Goal: Information Seeking & Learning: Compare options

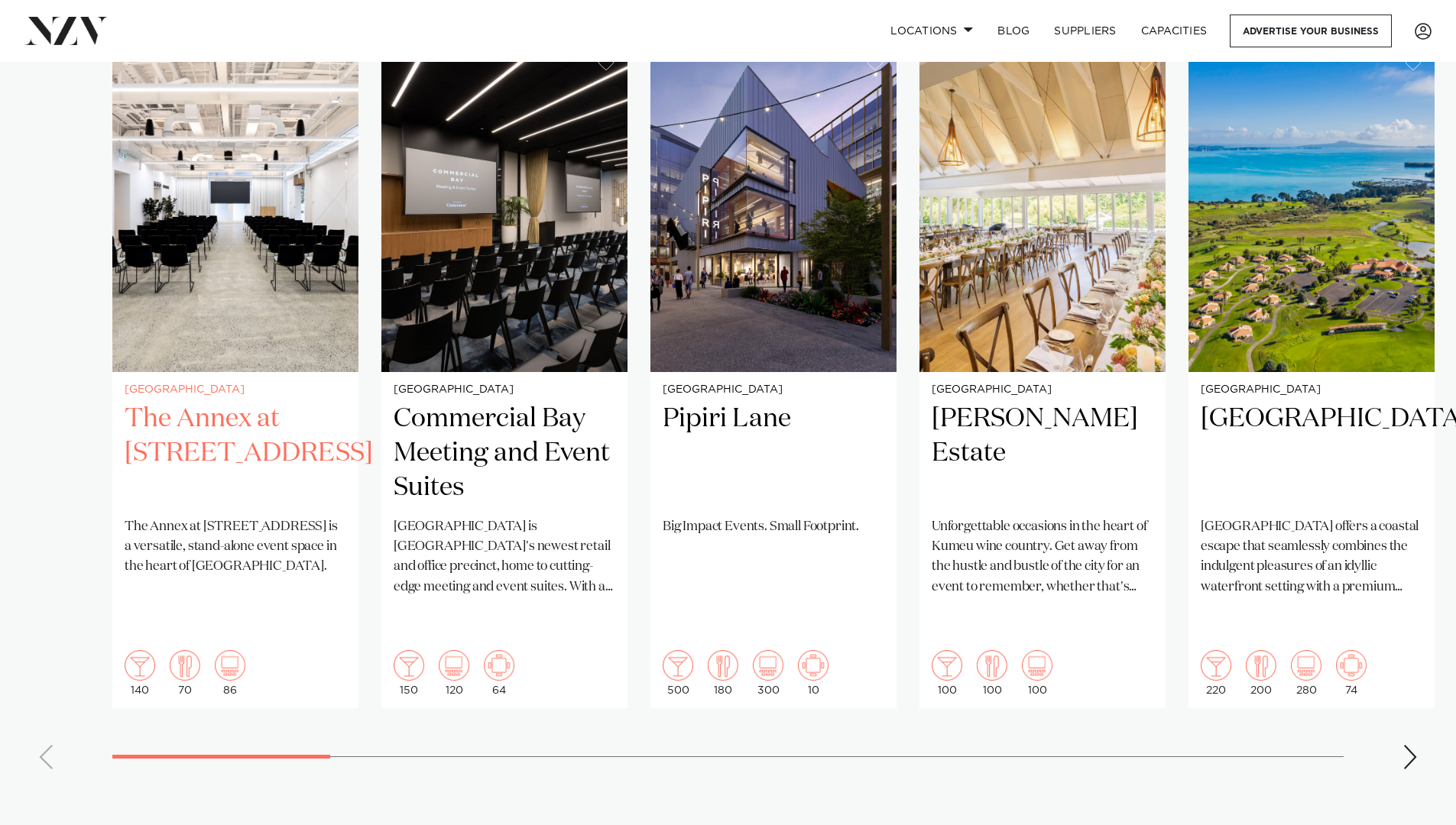
scroll to position [1177, 0]
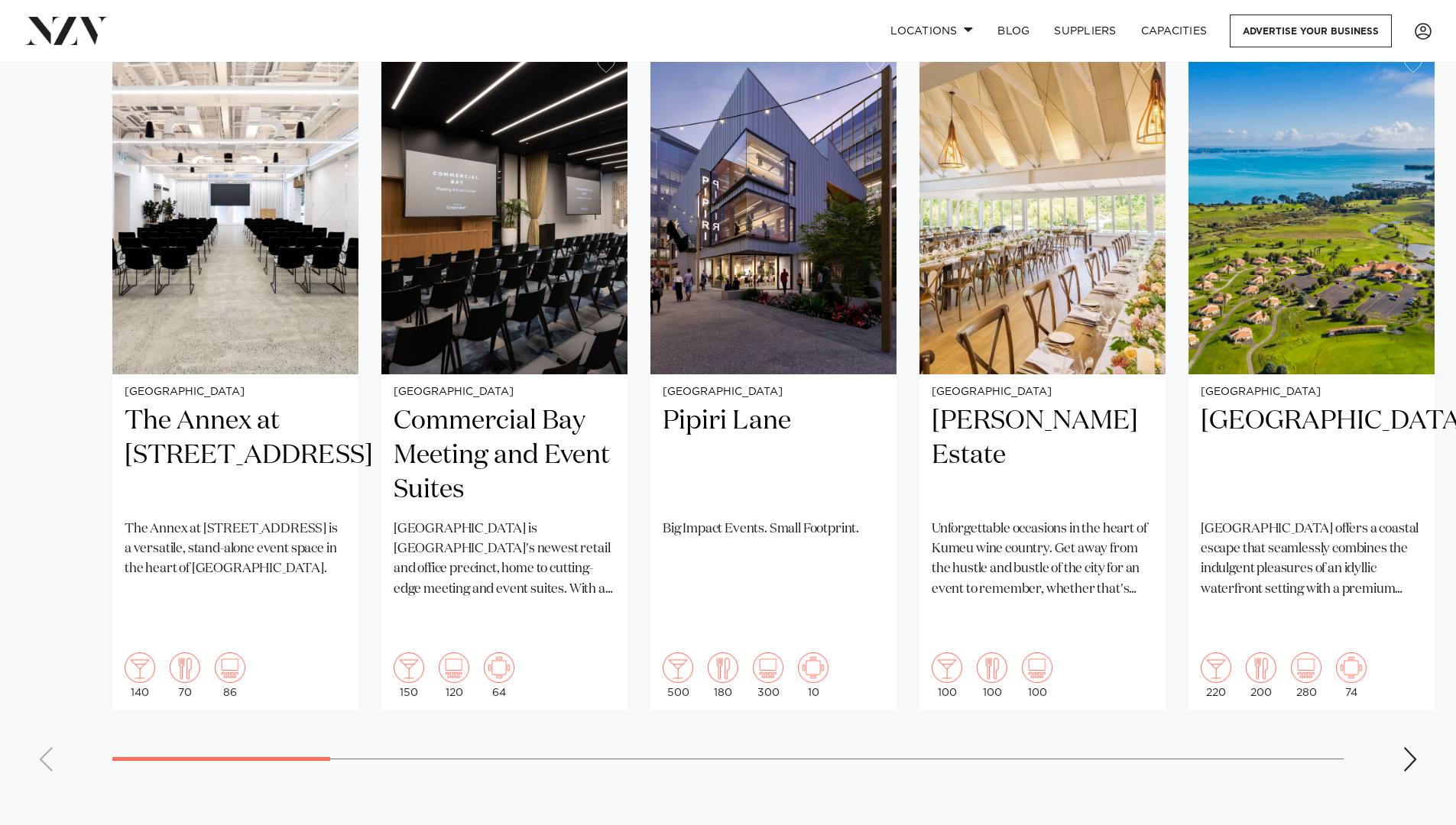
click at [1407, 747] on div "Next slide" at bounding box center [1411, 760] width 15 height 25
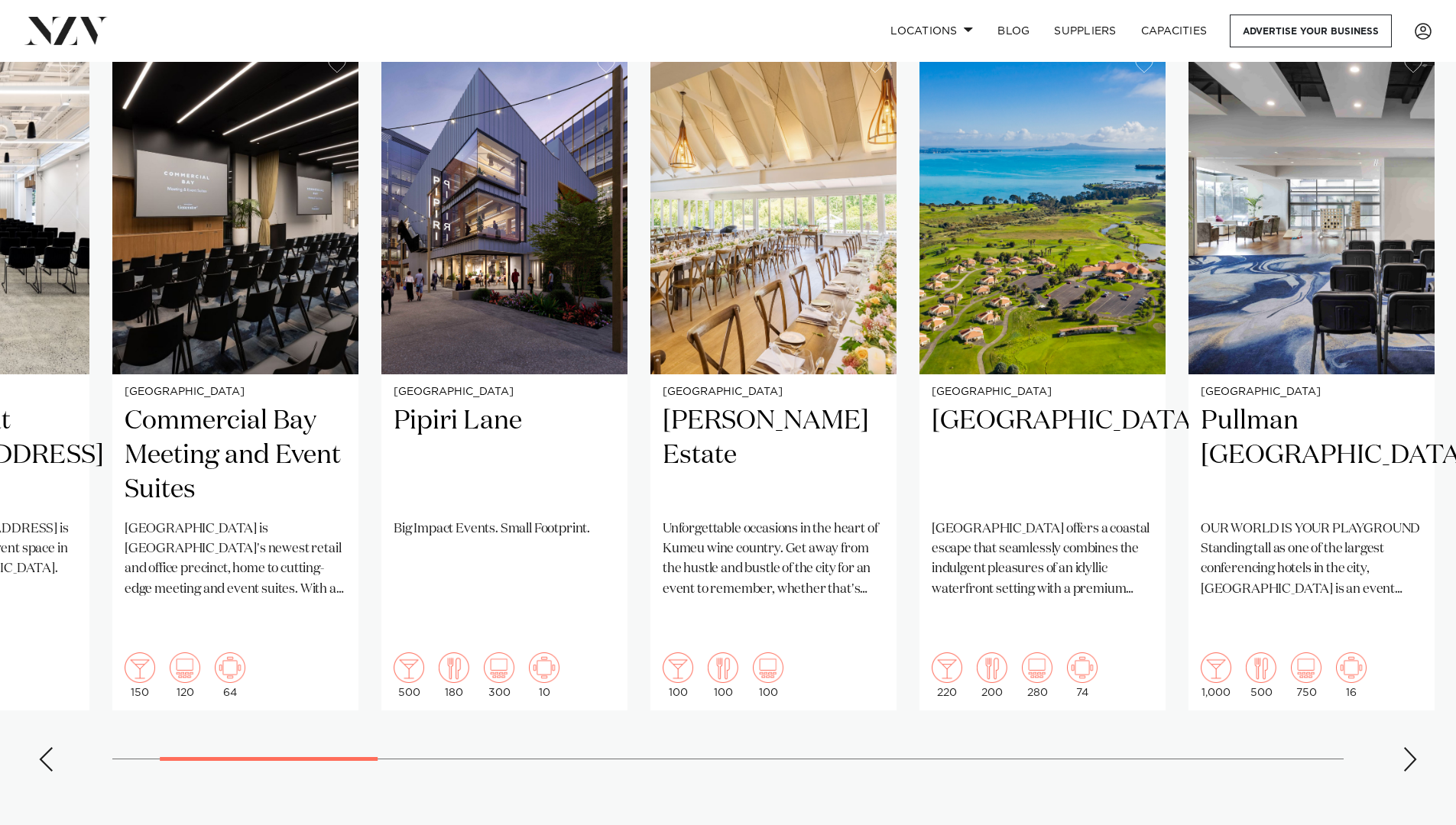
click at [1407, 747] on div "Next slide" at bounding box center [1411, 760] width 15 height 25
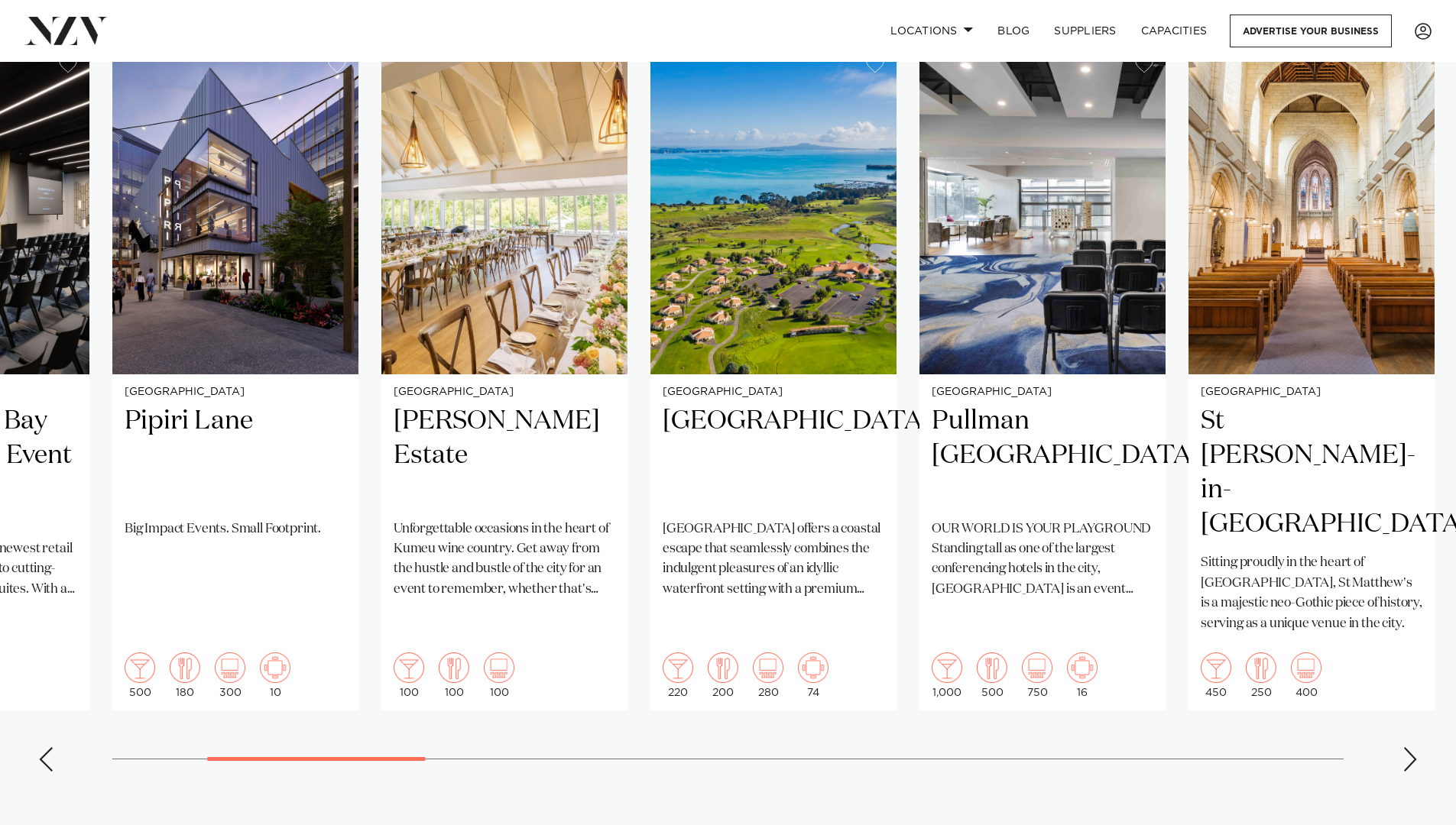
click at [1407, 747] on div "Next slide" at bounding box center [1411, 760] width 15 height 25
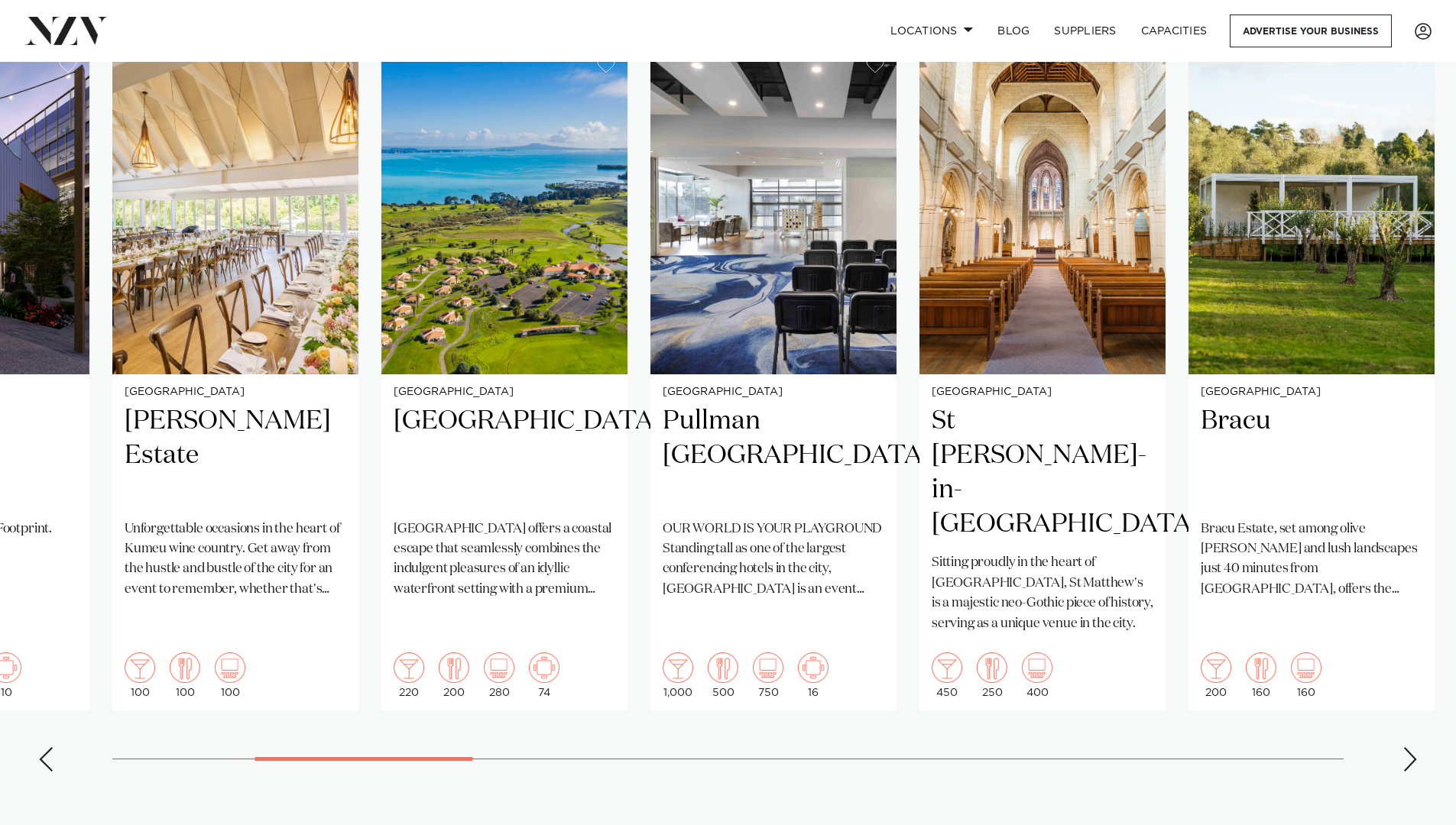
click at [1407, 747] on div "Next slide" at bounding box center [1411, 760] width 15 height 25
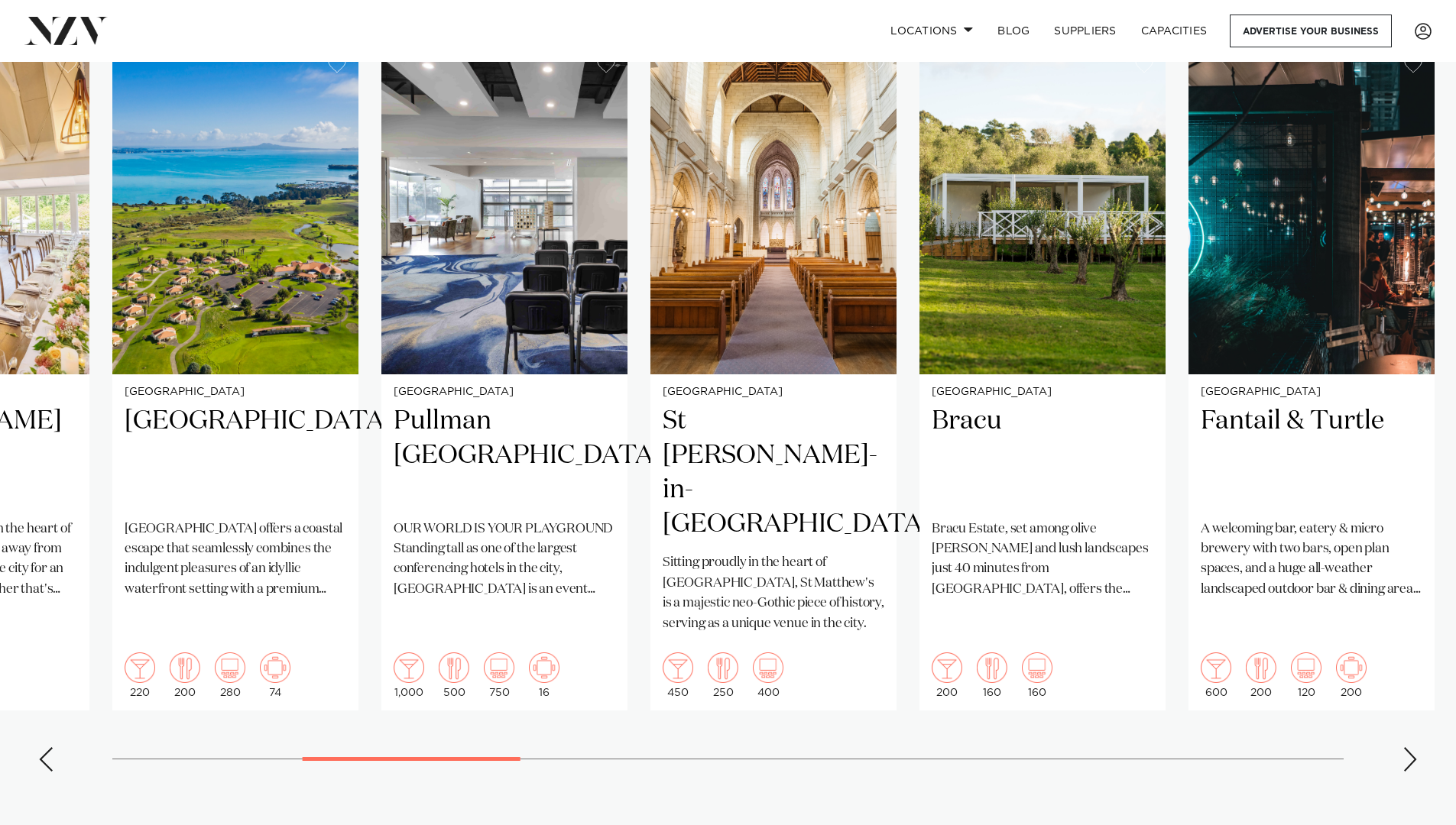
click at [1407, 747] on div "Next slide" at bounding box center [1411, 760] width 15 height 25
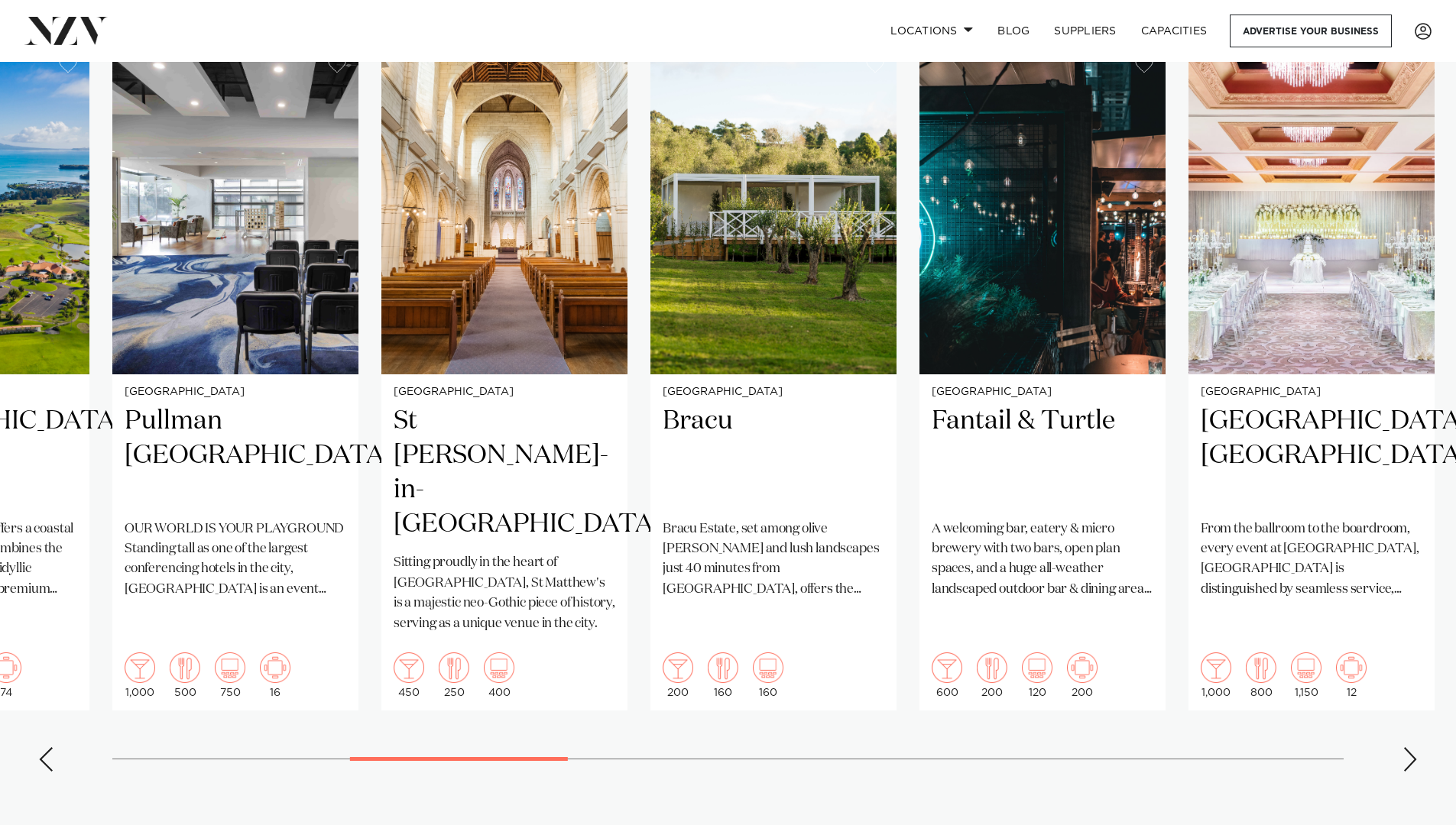
click at [1407, 747] on div "Next slide" at bounding box center [1411, 760] width 15 height 25
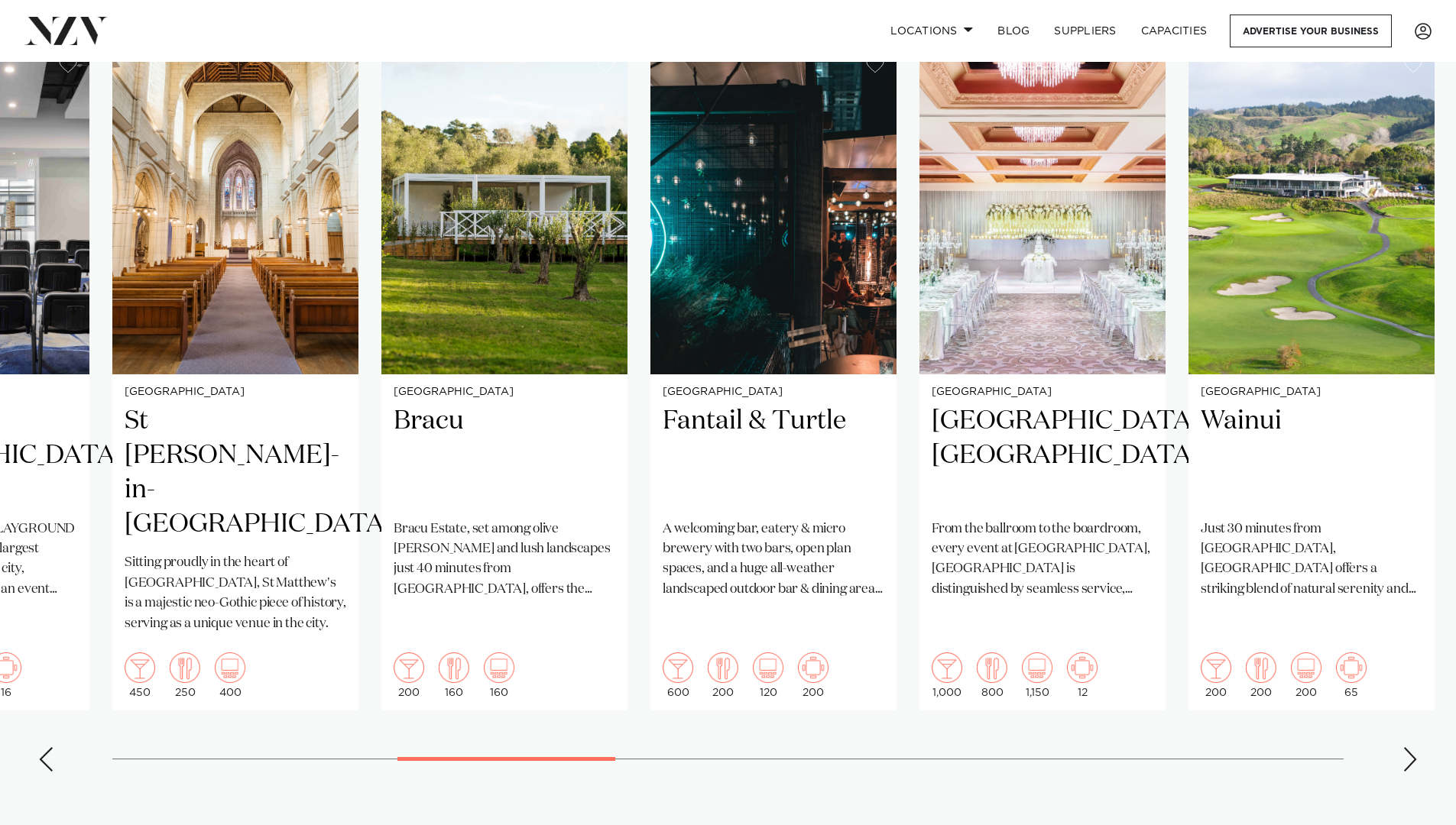
click at [1407, 747] on div "Next slide" at bounding box center [1411, 760] width 15 height 25
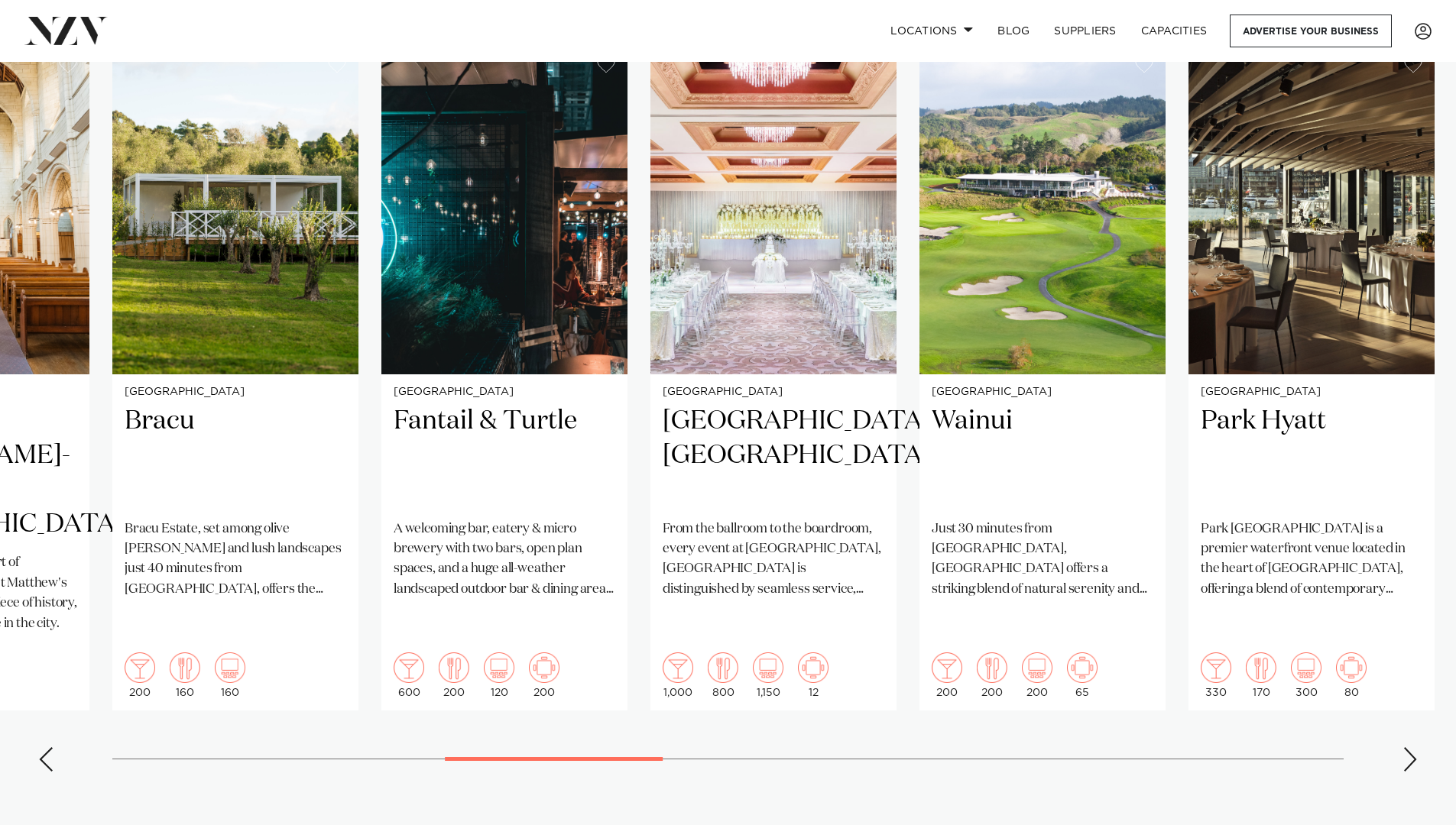
click at [1407, 747] on div "Next slide" at bounding box center [1411, 760] width 15 height 25
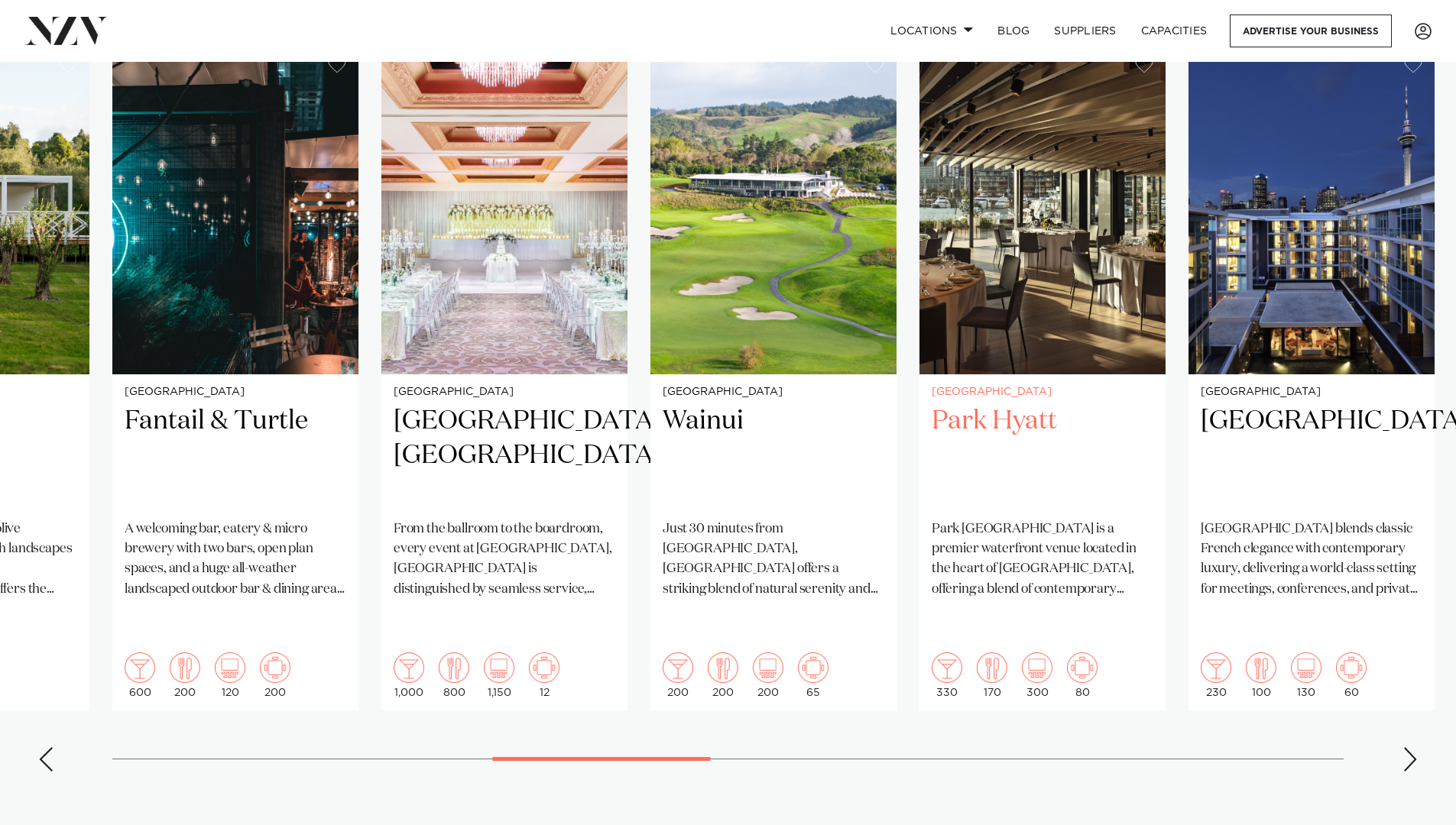
click at [1032, 404] on h2 "Park Hyatt" at bounding box center [1042, 456] width 221 height 103
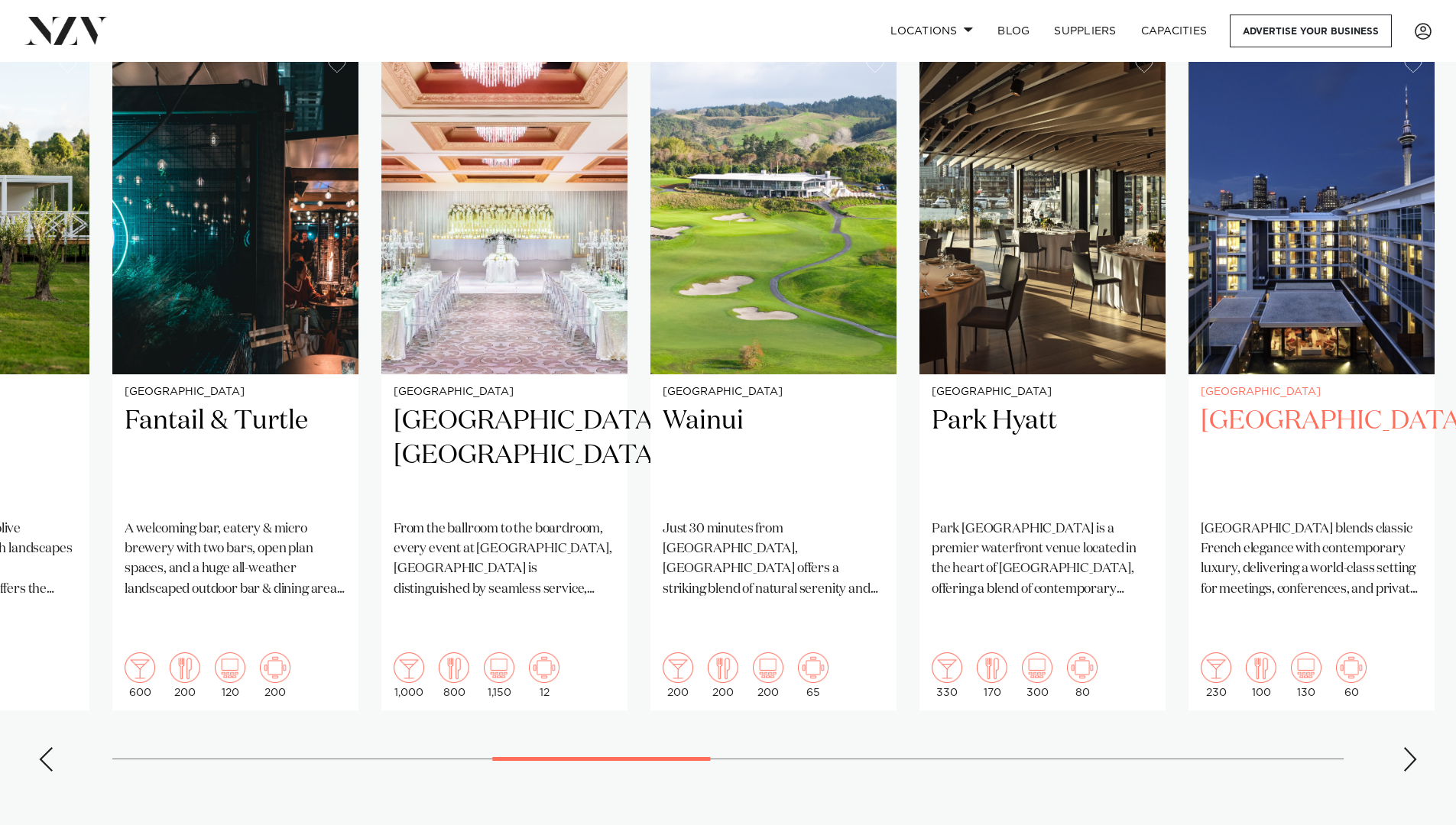
click at [1316, 416] on h2 "Sofitel Auckland Viaduct Harbour" at bounding box center [1311, 456] width 221 height 103
click at [1411, 747] on div "Next slide" at bounding box center [1411, 760] width 15 height 25
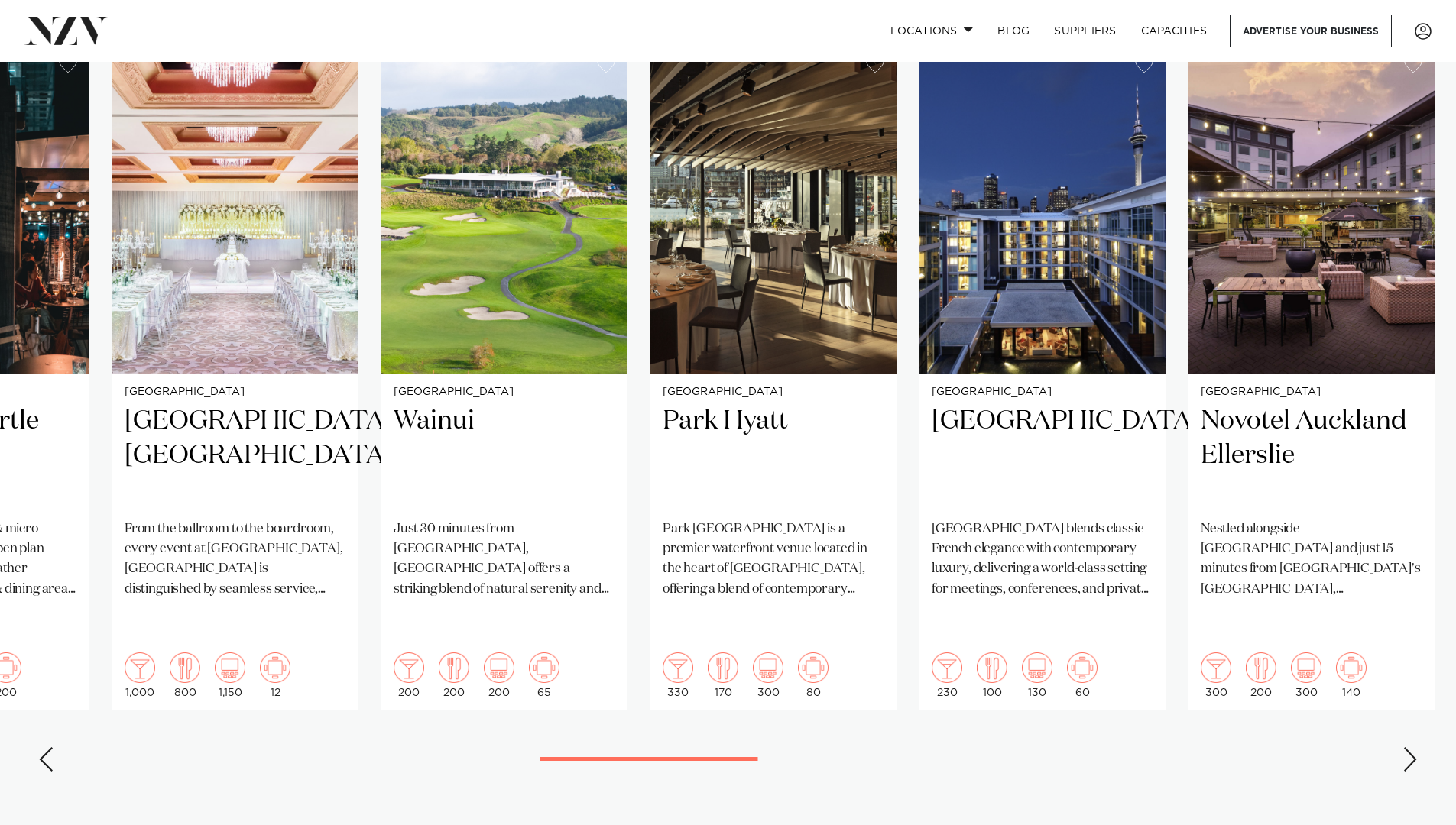
click at [1411, 747] on div "Next slide" at bounding box center [1411, 760] width 15 height 25
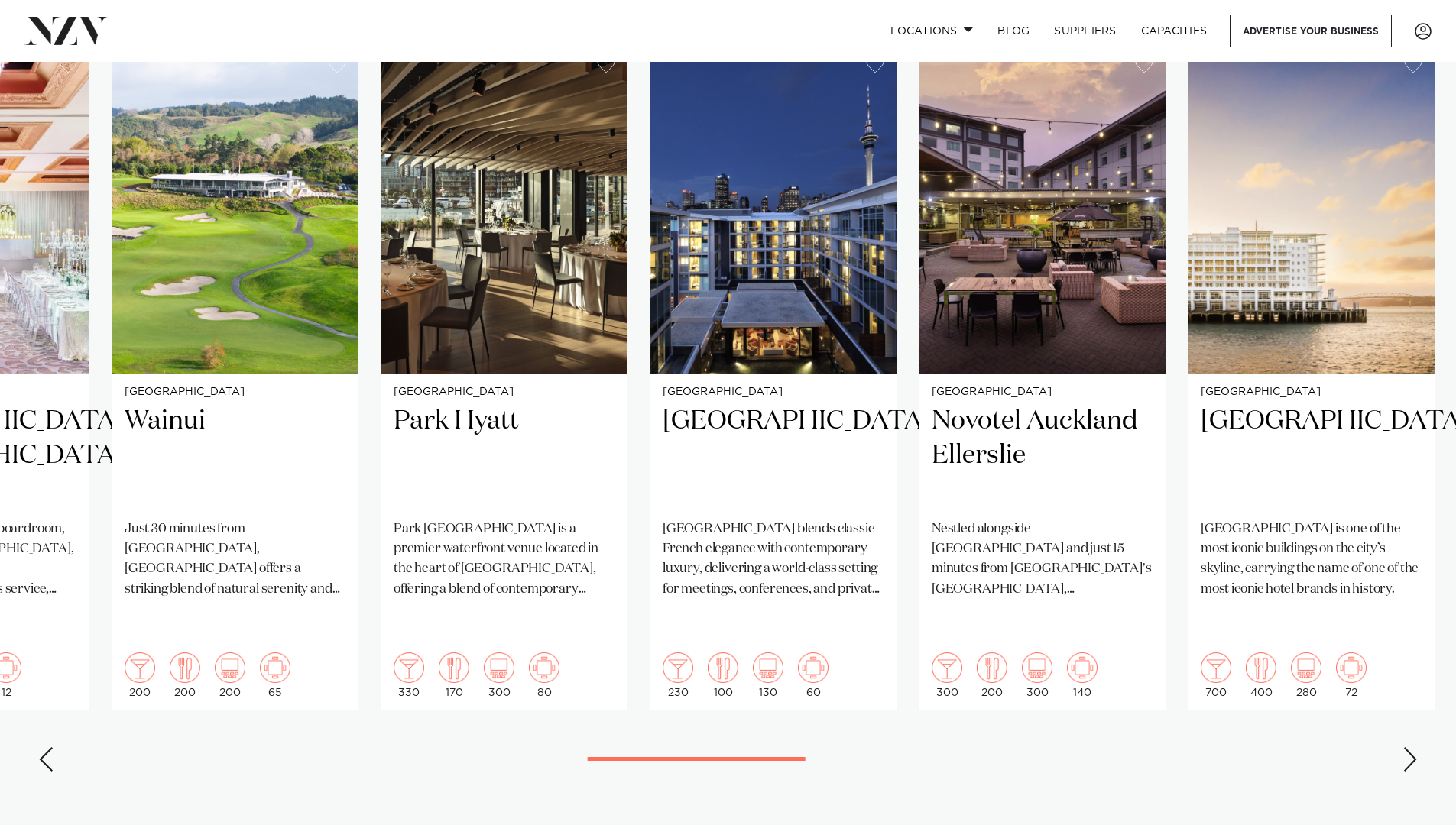
click at [1411, 747] on div "Next slide" at bounding box center [1411, 760] width 15 height 25
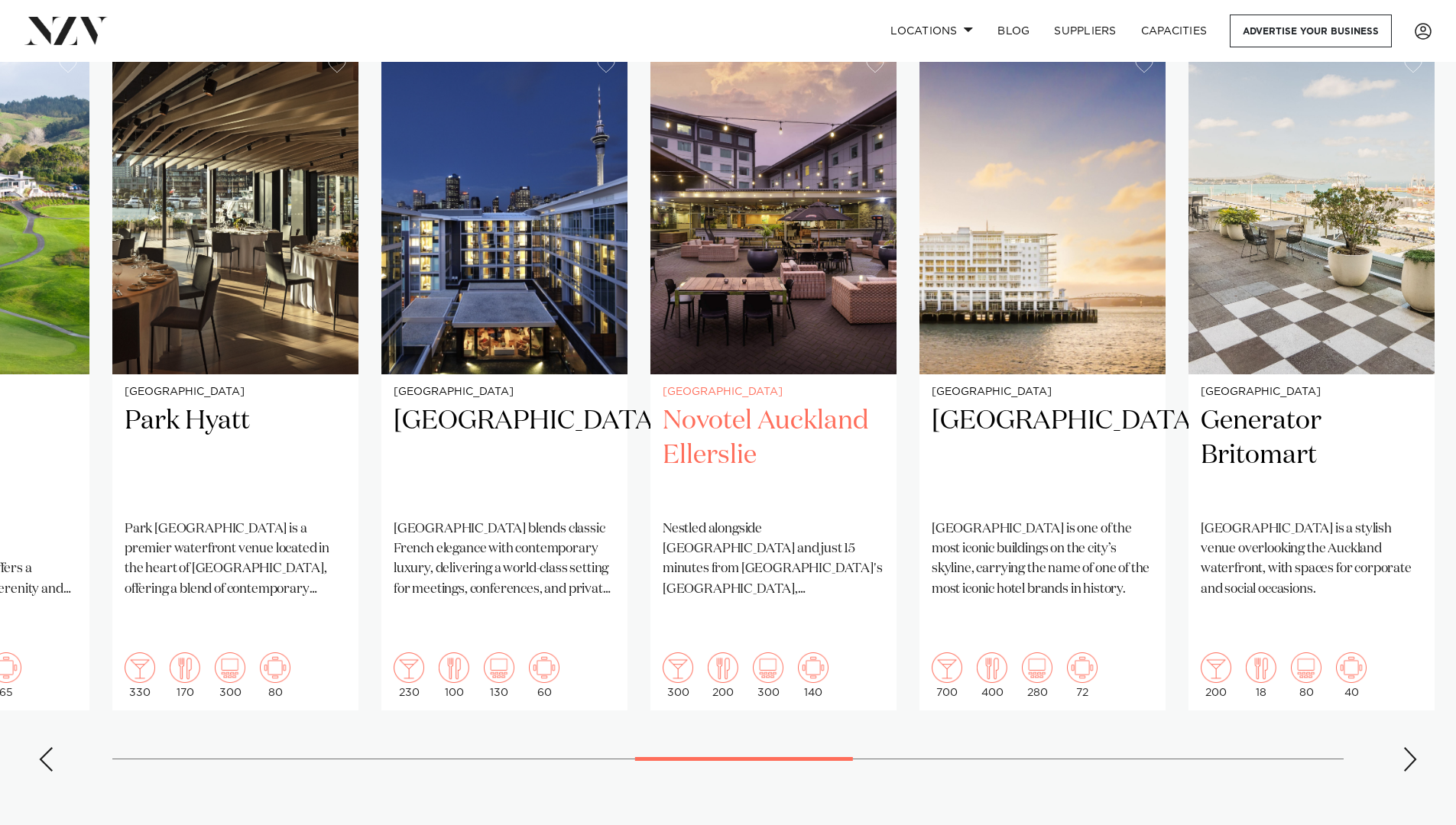
click at [753, 404] on h2 "Novotel Auckland Ellerslie" at bounding box center [774, 456] width 221 height 103
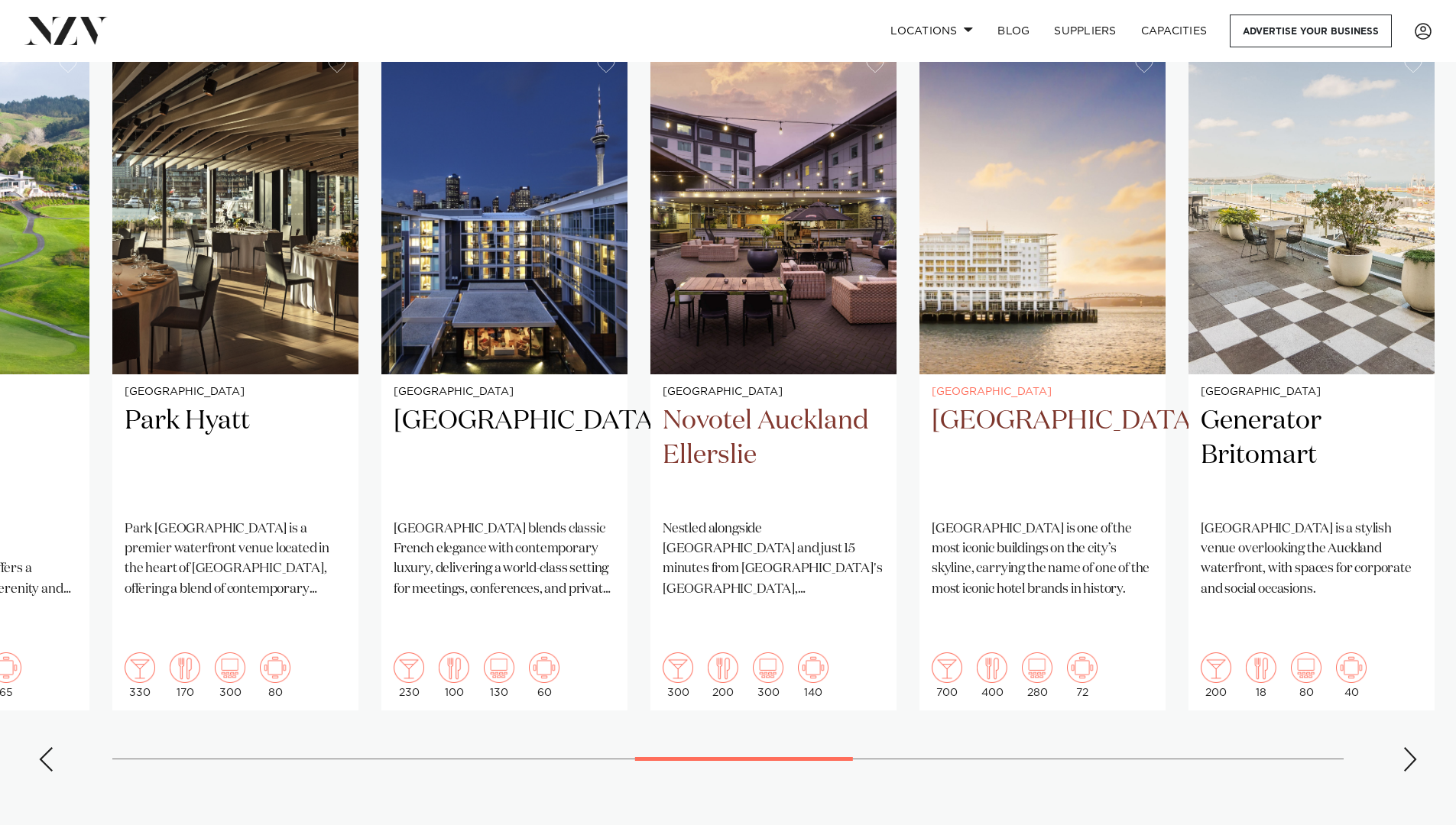
click at [1098, 404] on h2 "Hilton Auckland" at bounding box center [1042, 456] width 221 height 103
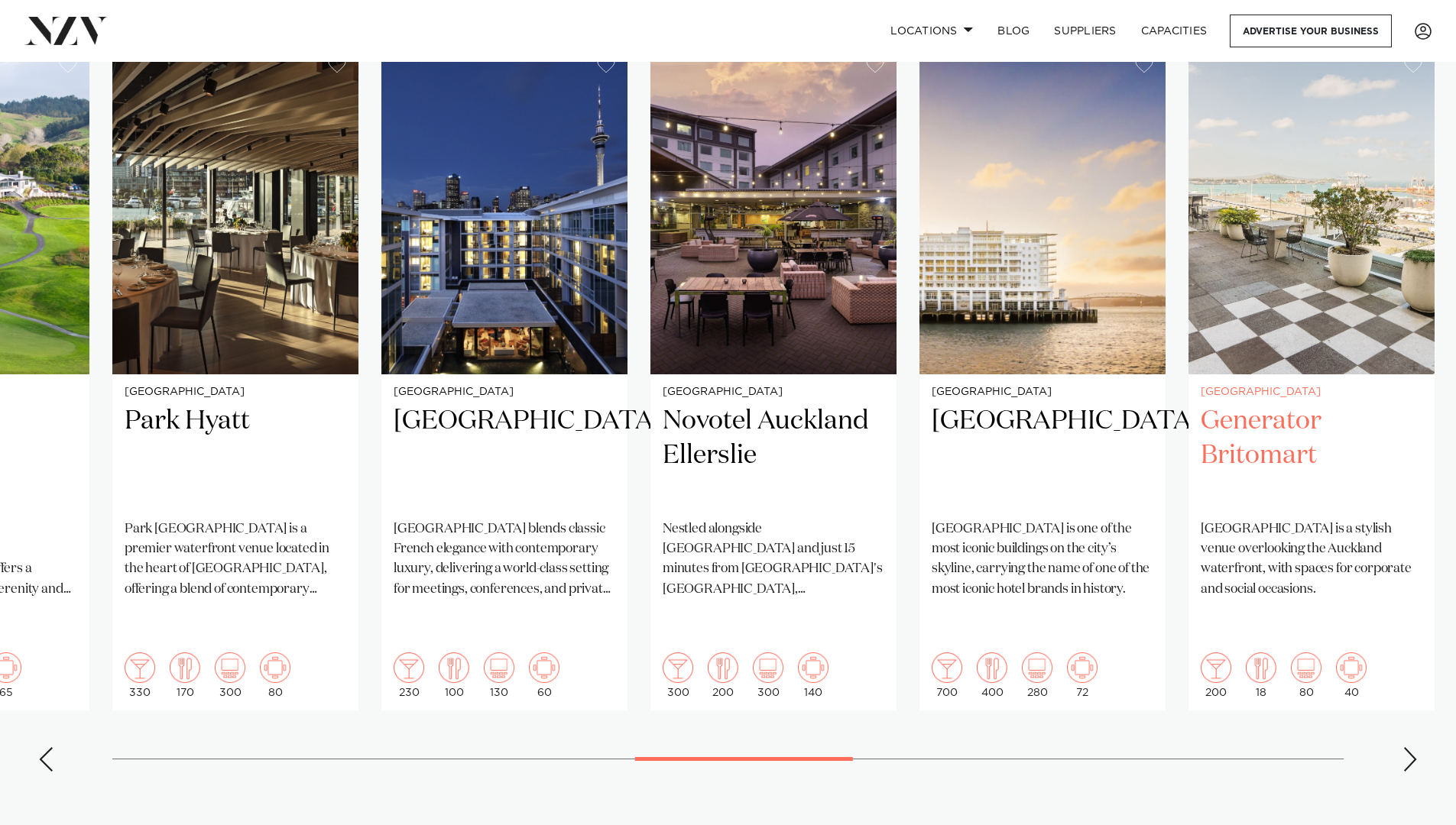
click at [1266, 404] on h2 "Generator Britomart" at bounding box center [1311, 456] width 221 height 103
click at [1413, 747] on div "Next slide" at bounding box center [1411, 760] width 15 height 25
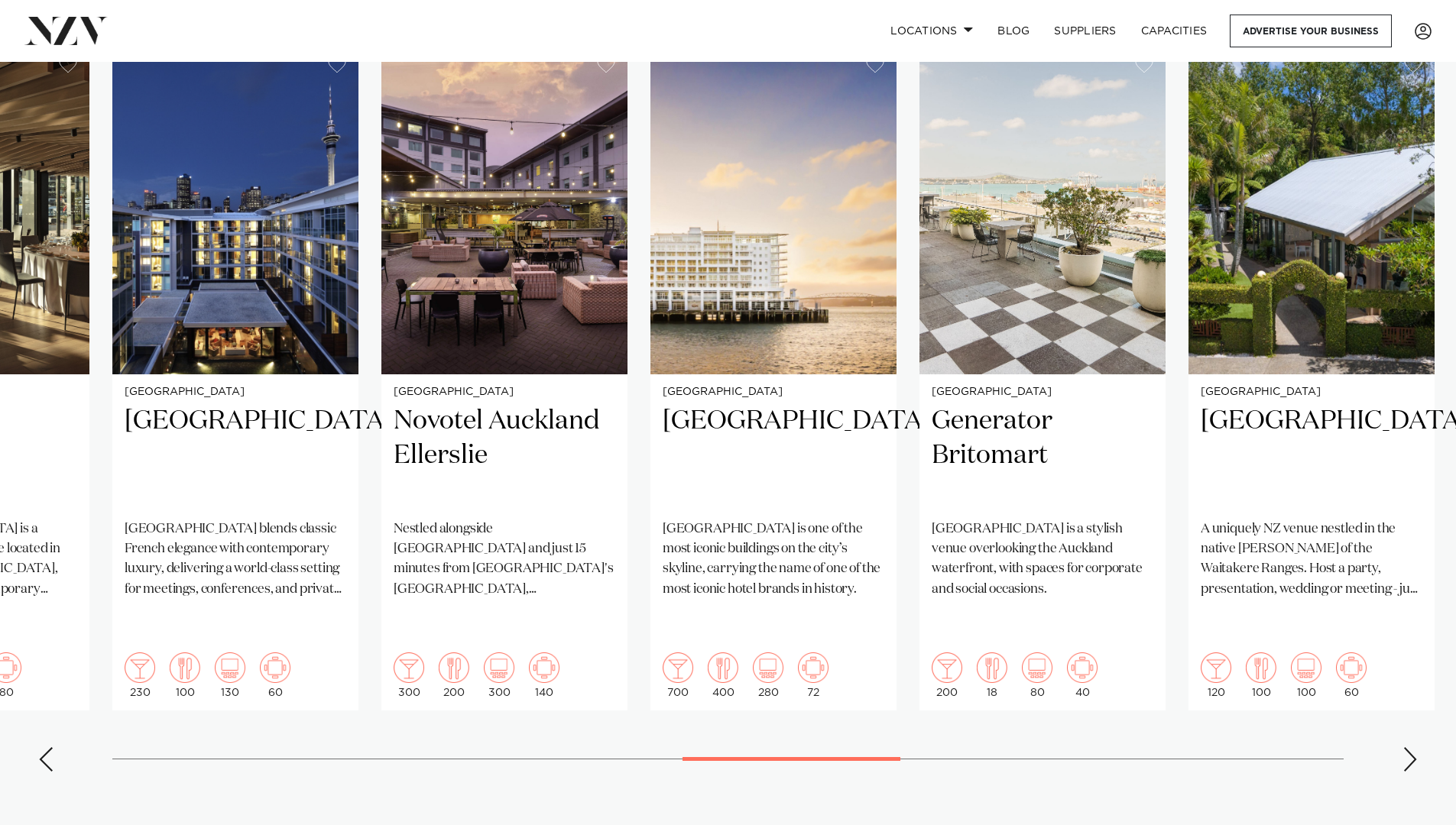
click at [1413, 747] on div "Next slide" at bounding box center [1411, 760] width 15 height 25
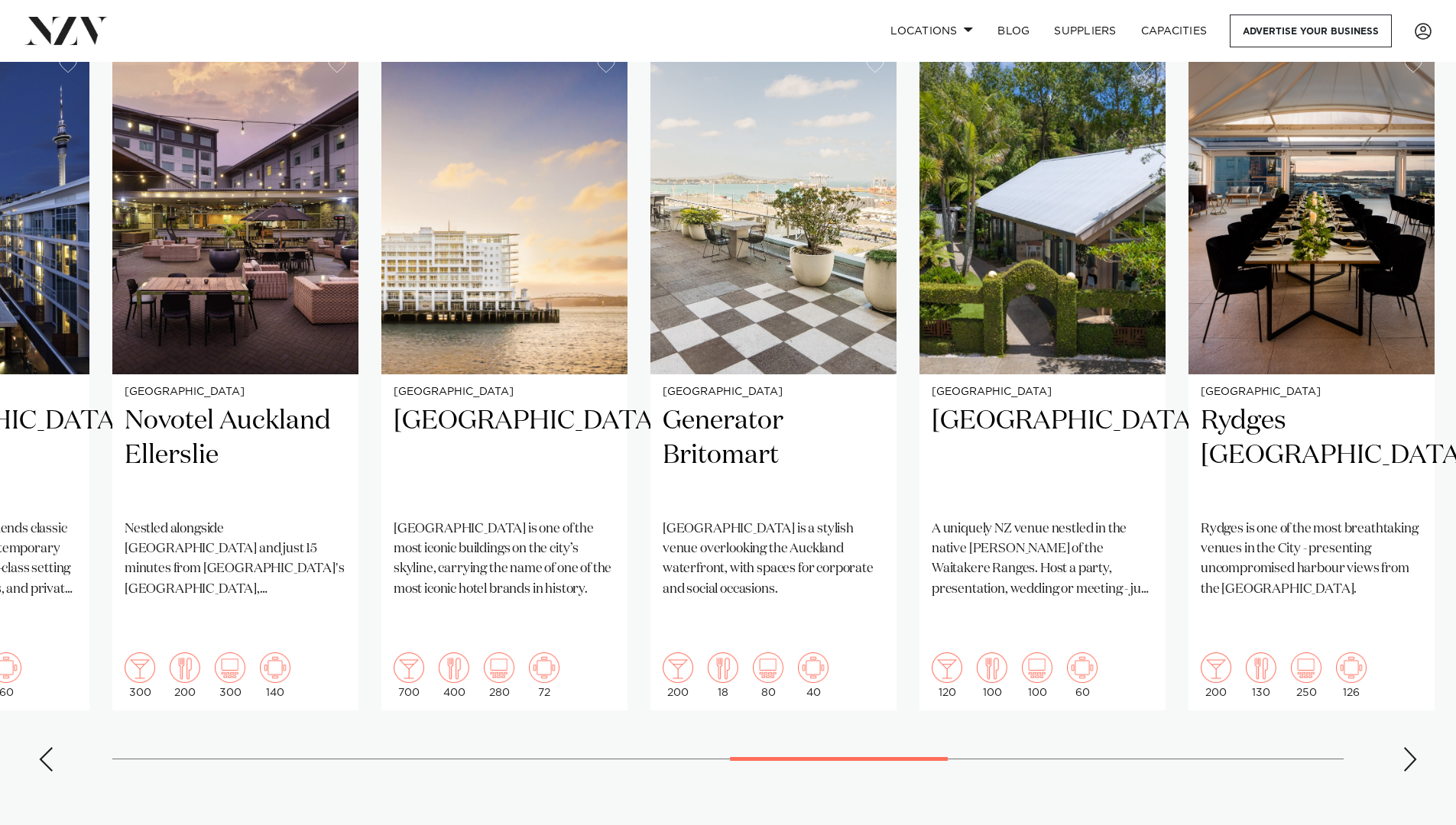
click at [1413, 747] on div "Next slide" at bounding box center [1411, 760] width 15 height 25
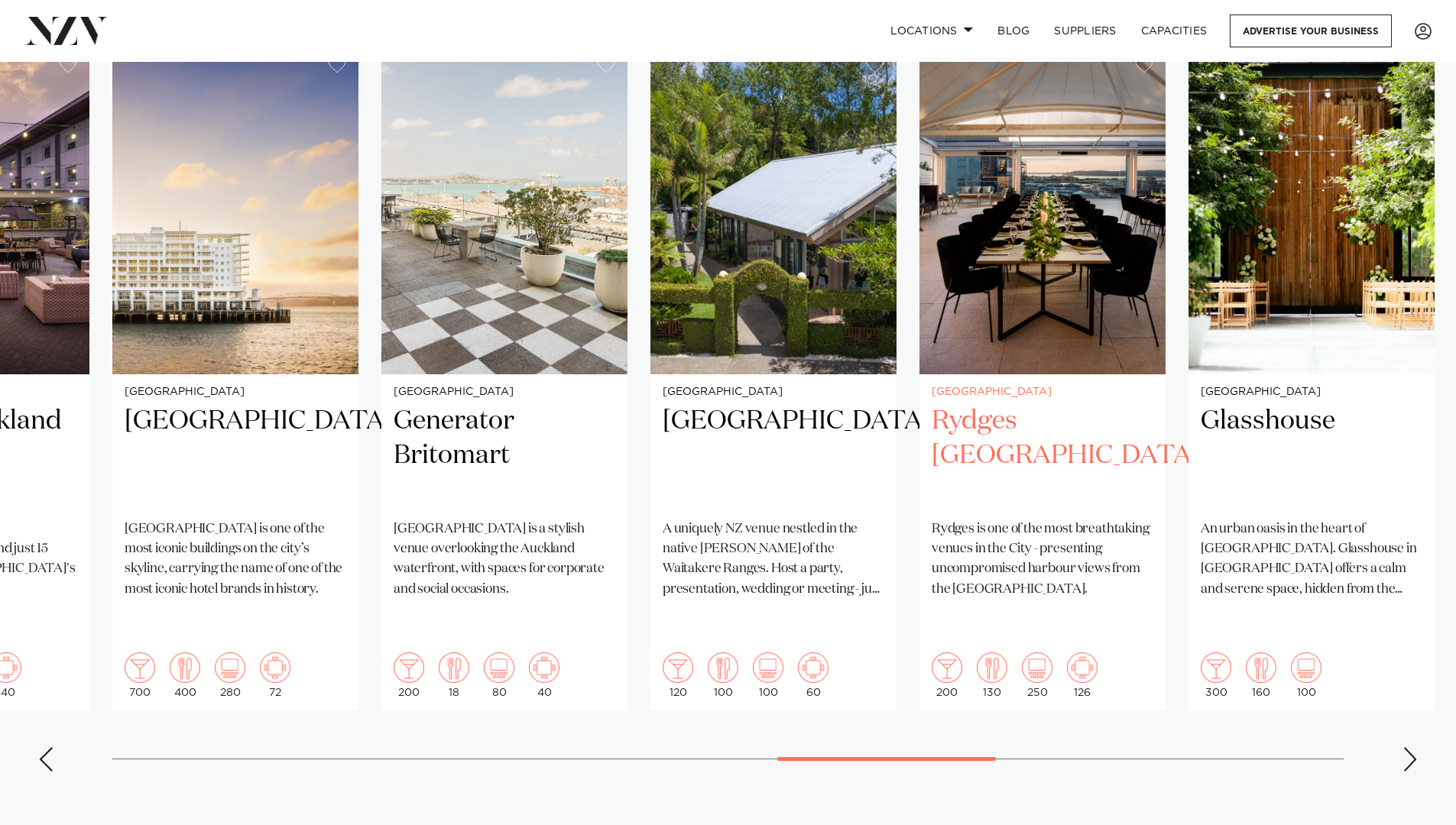
click at [1041, 404] on h2 "Rydges Auckland" at bounding box center [1042, 456] width 221 height 103
click at [1399, 710] on swiper-container "Auckland The Annex at 10 Madden Street The Annex at 10 Madden Street is a versa…" at bounding box center [728, 414] width 1456 height 740
click at [1407, 747] on div "Next slide" at bounding box center [1411, 760] width 15 height 25
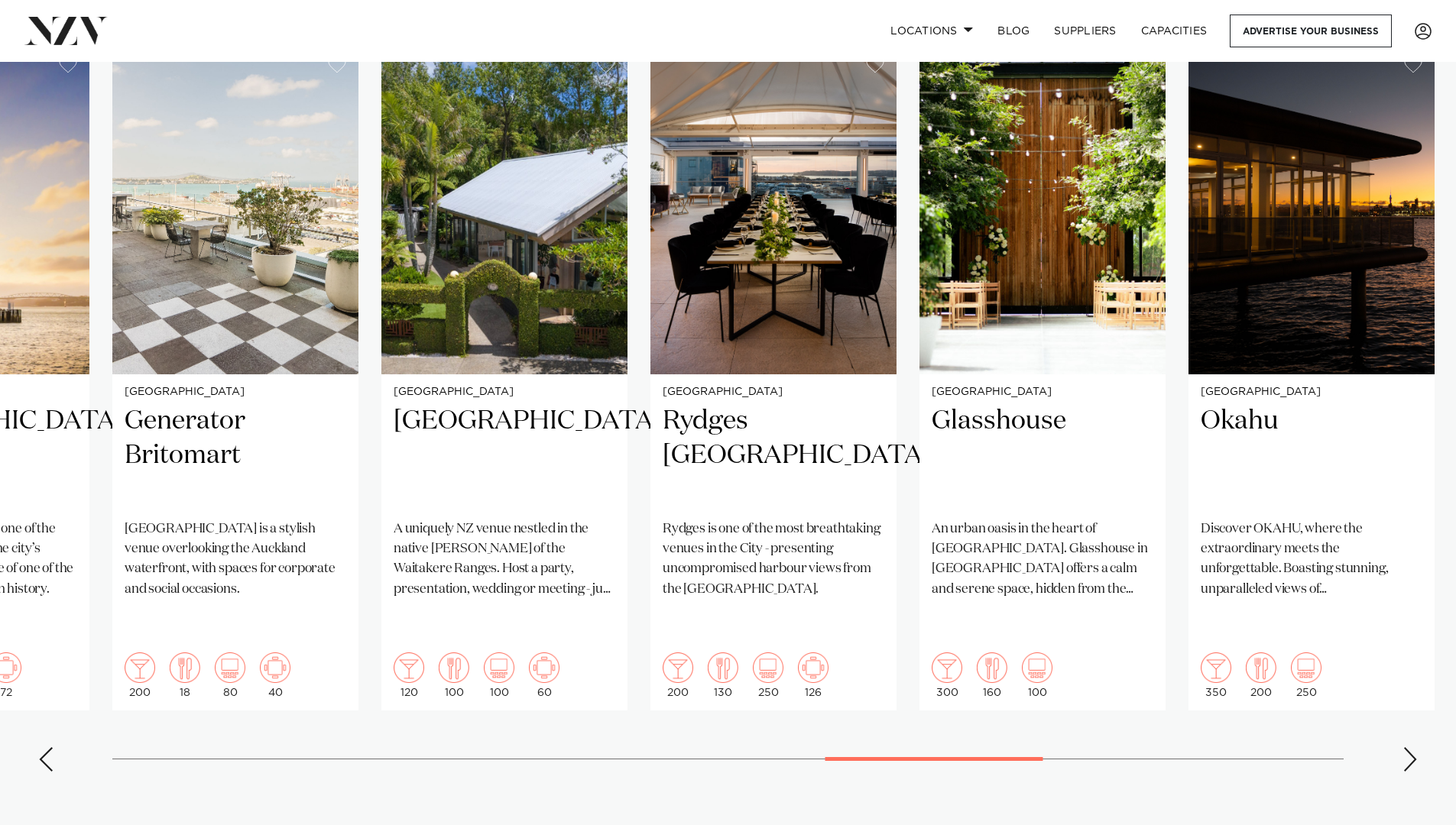
click at [1407, 747] on div "Next slide" at bounding box center [1411, 760] width 15 height 25
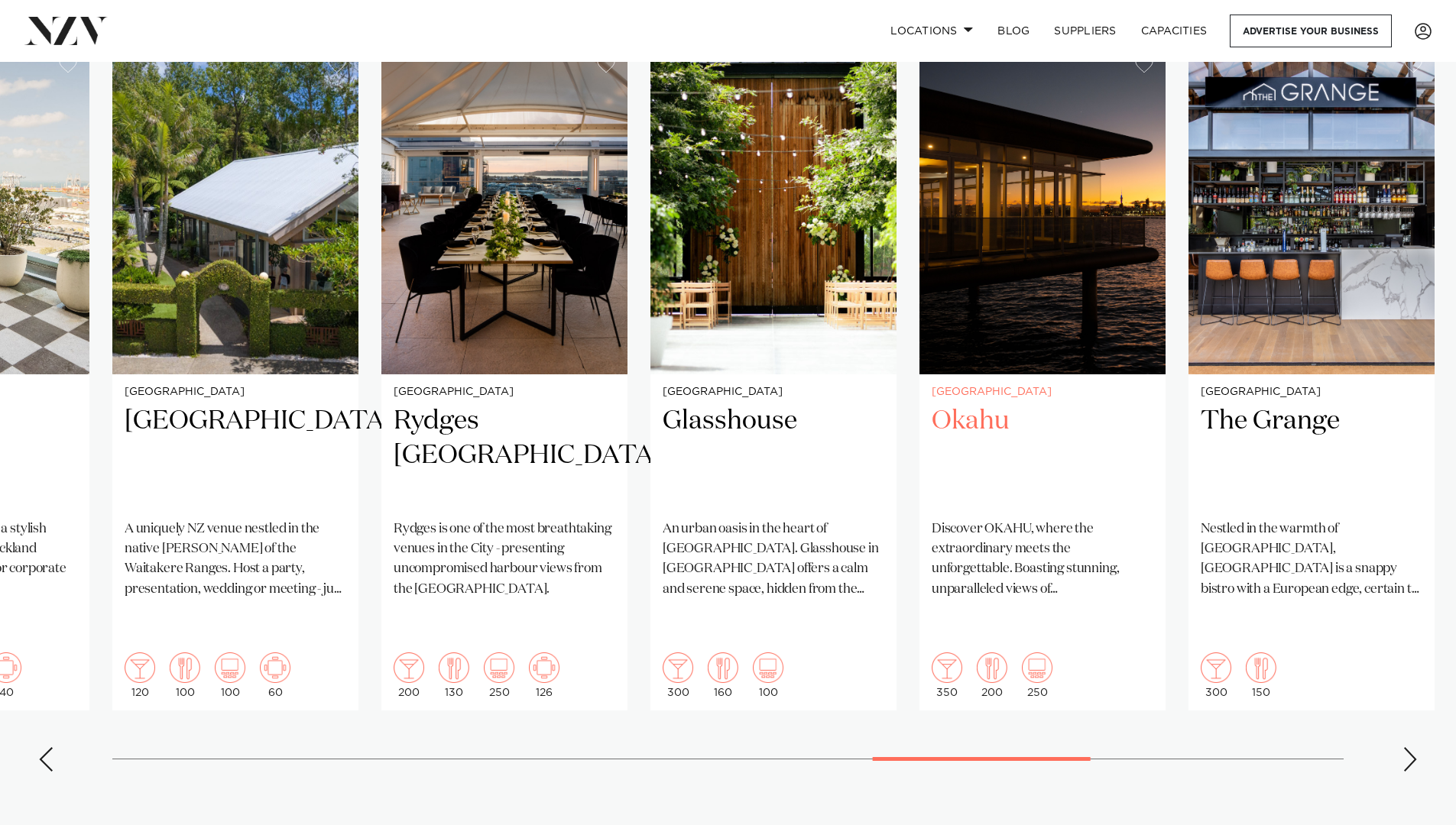
click at [956, 404] on h2 "Okahu" at bounding box center [1042, 456] width 221 height 103
click at [1411, 747] on div "Next slide" at bounding box center [1411, 760] width 15 height 25
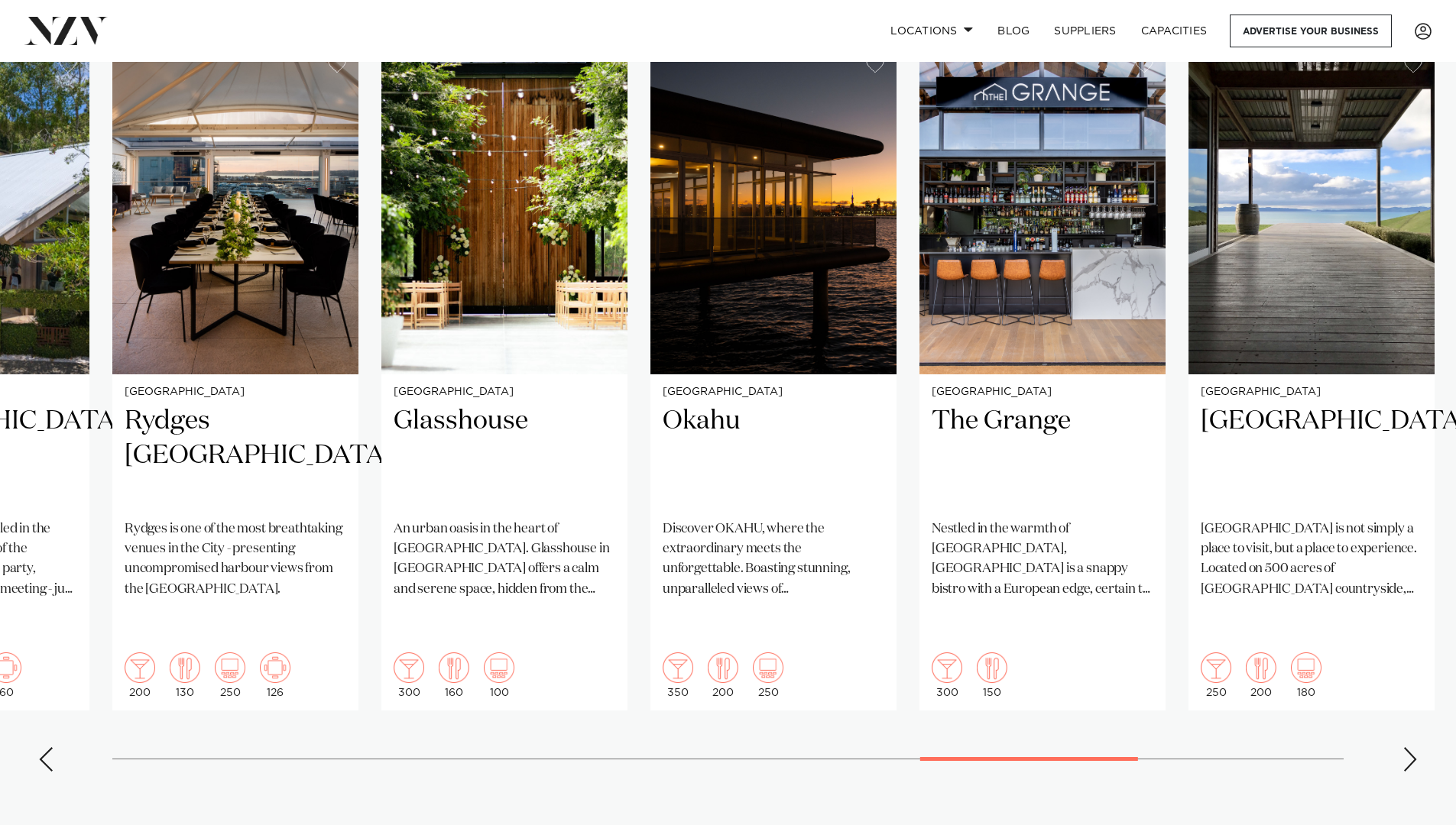
click at [1408, 747] on div "Next slide" at bounding box center [1411, 760] width 15 height 25
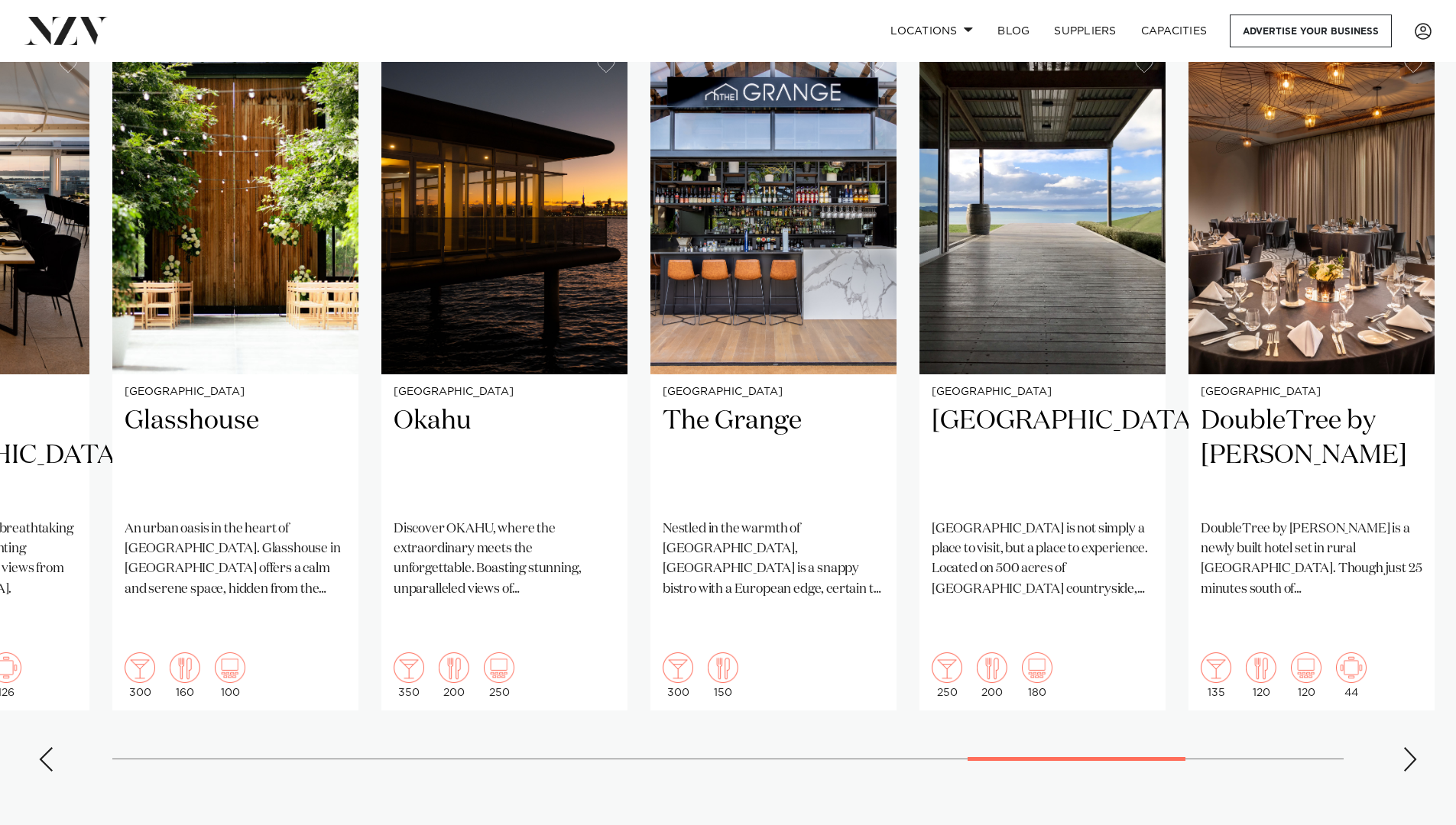
click at [1408, 747] on div "Next slide" at bounding box center [1411, 760] width 15 height 25
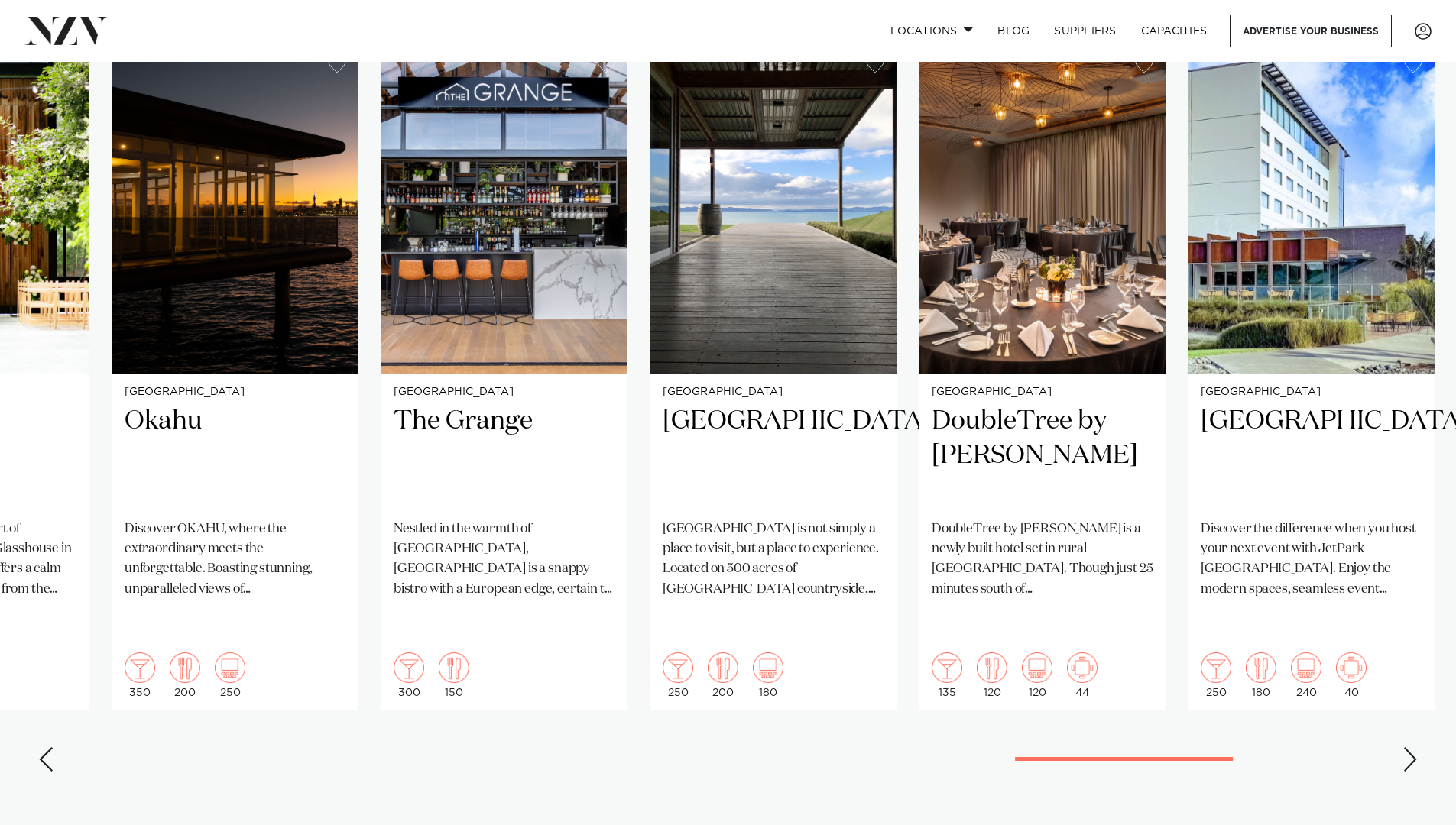
click at [1408, 747] on div "Next slide" at bounding box center [1411, 760] width 15 height 25
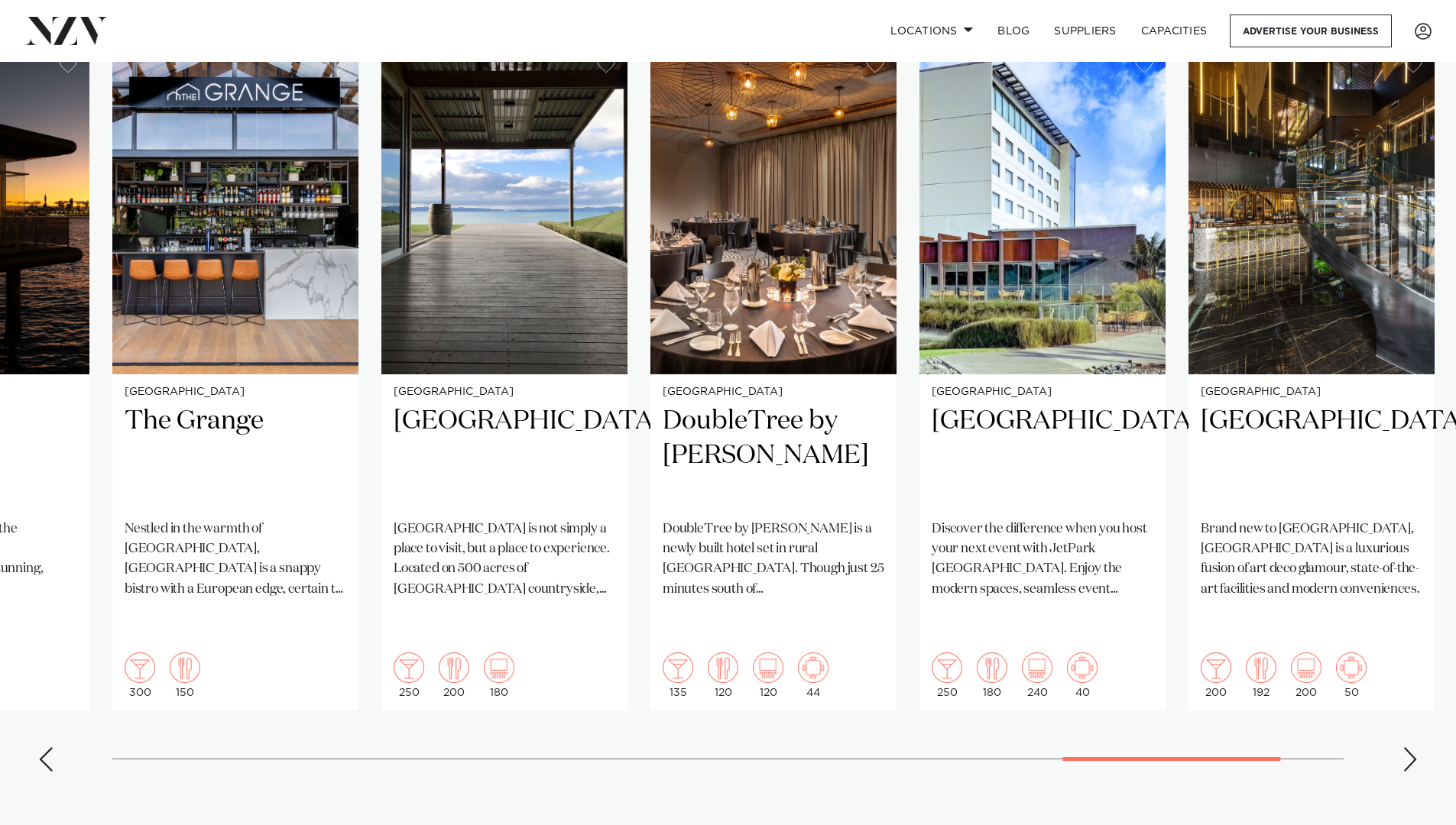
click at [1408, 747] on div "Next slide" at bounding box center [1411, 760] width 15 height 25
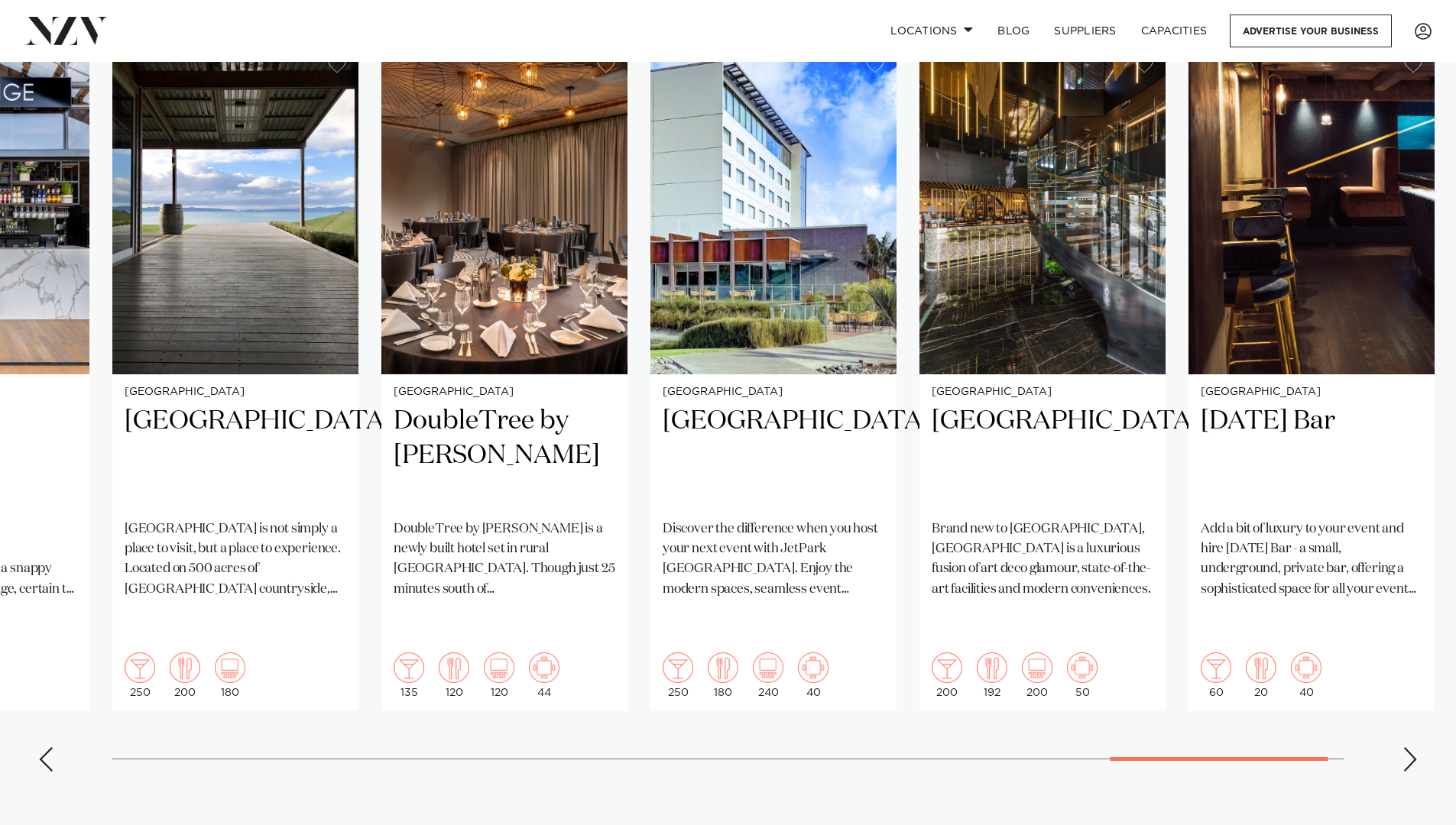
click at [1408, 747] on div "Next slide" at bounding box center [1411, 760] width 15 height 25
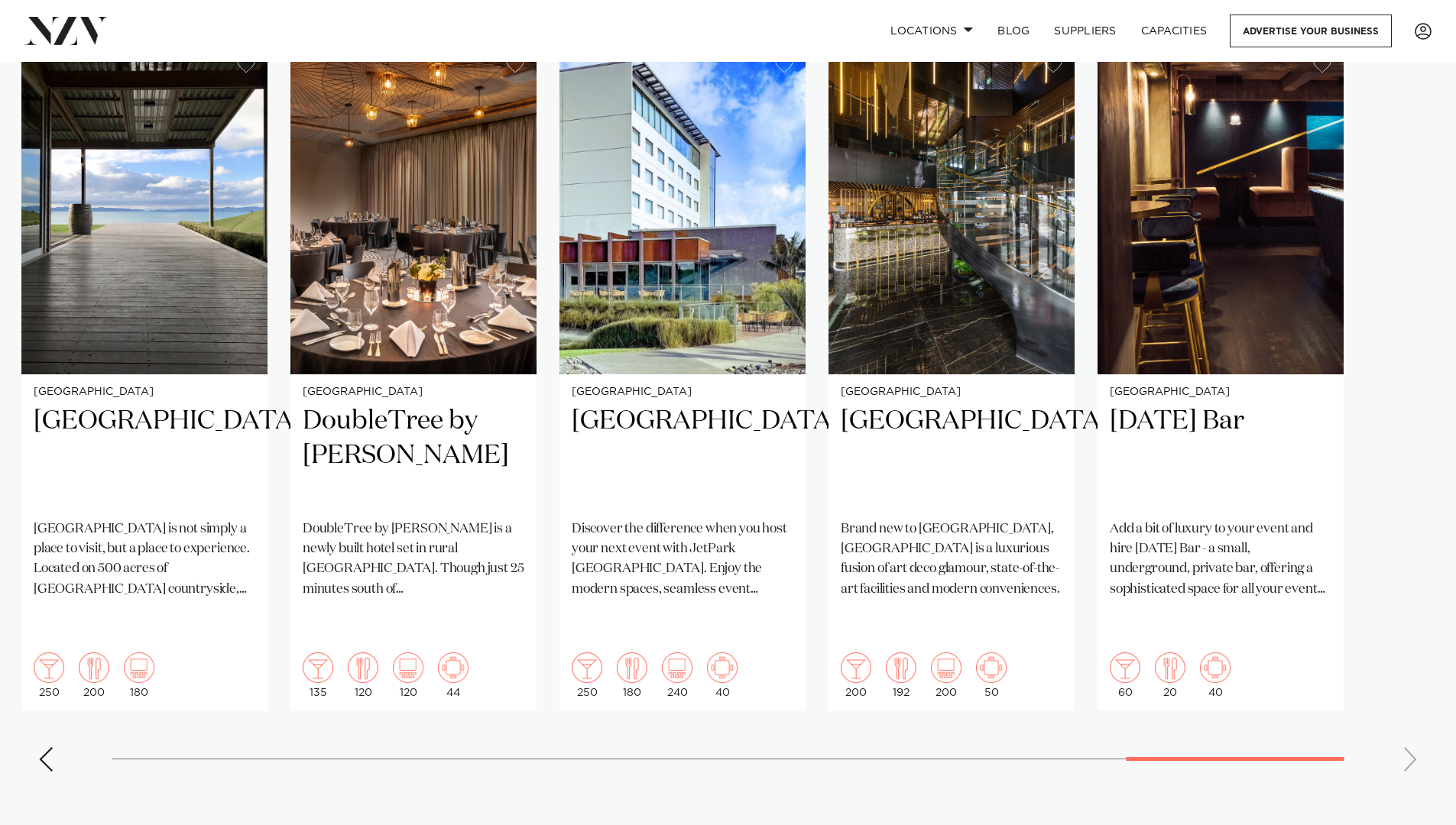
click at [1408, 707] on swiper-container "Auckland The Annex at 10 Madden Street The Annex at 10 Madden Street is a versa…" at bounding box center [728, 414] width 1456 height 740
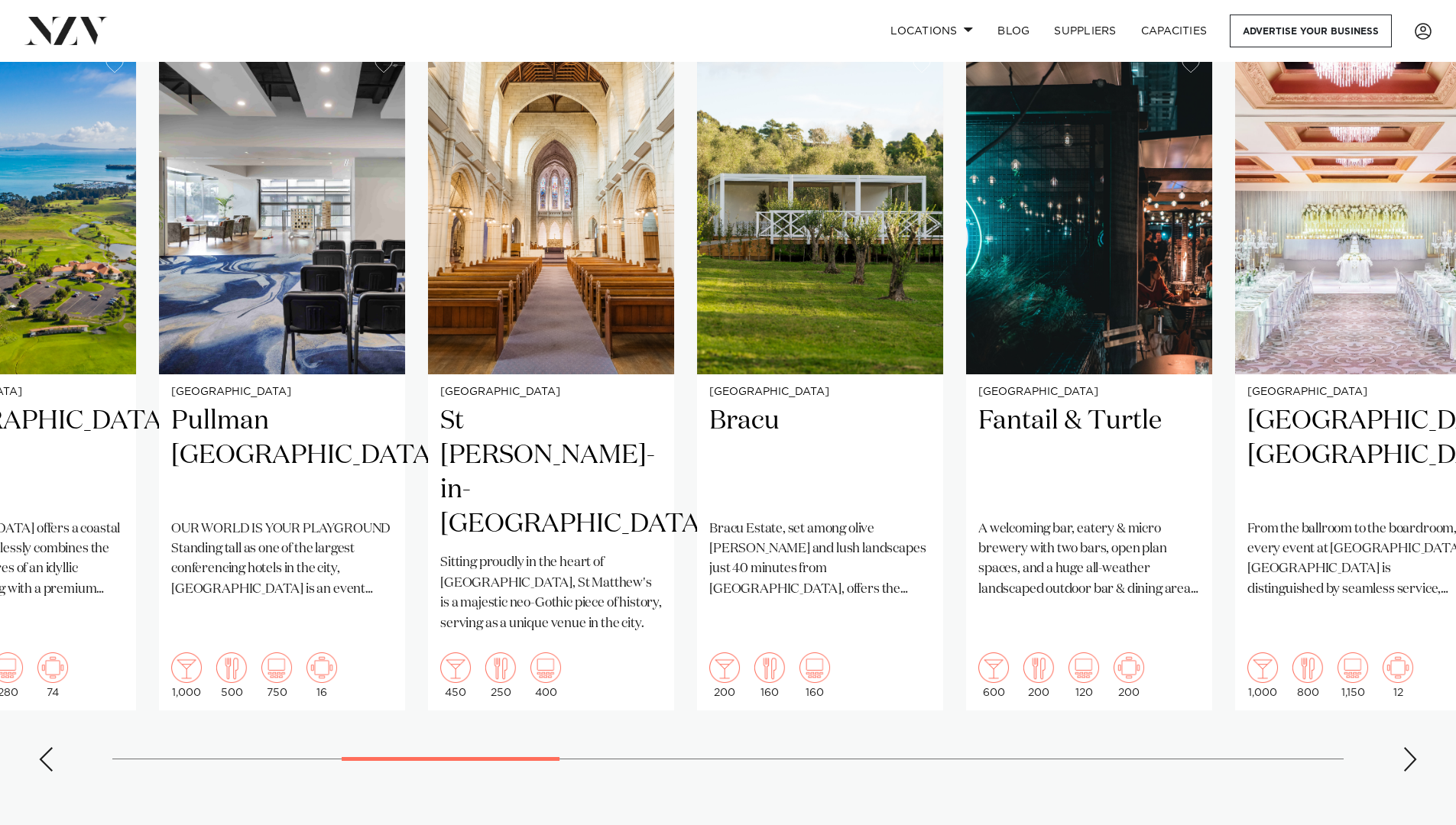
click at [520, 675] on swiper-container "Auckland The Annex at 10 Madden Street The Annex at 10 Madden Street is a versa…" at bounding box center [728, 414] width 1456 height 740
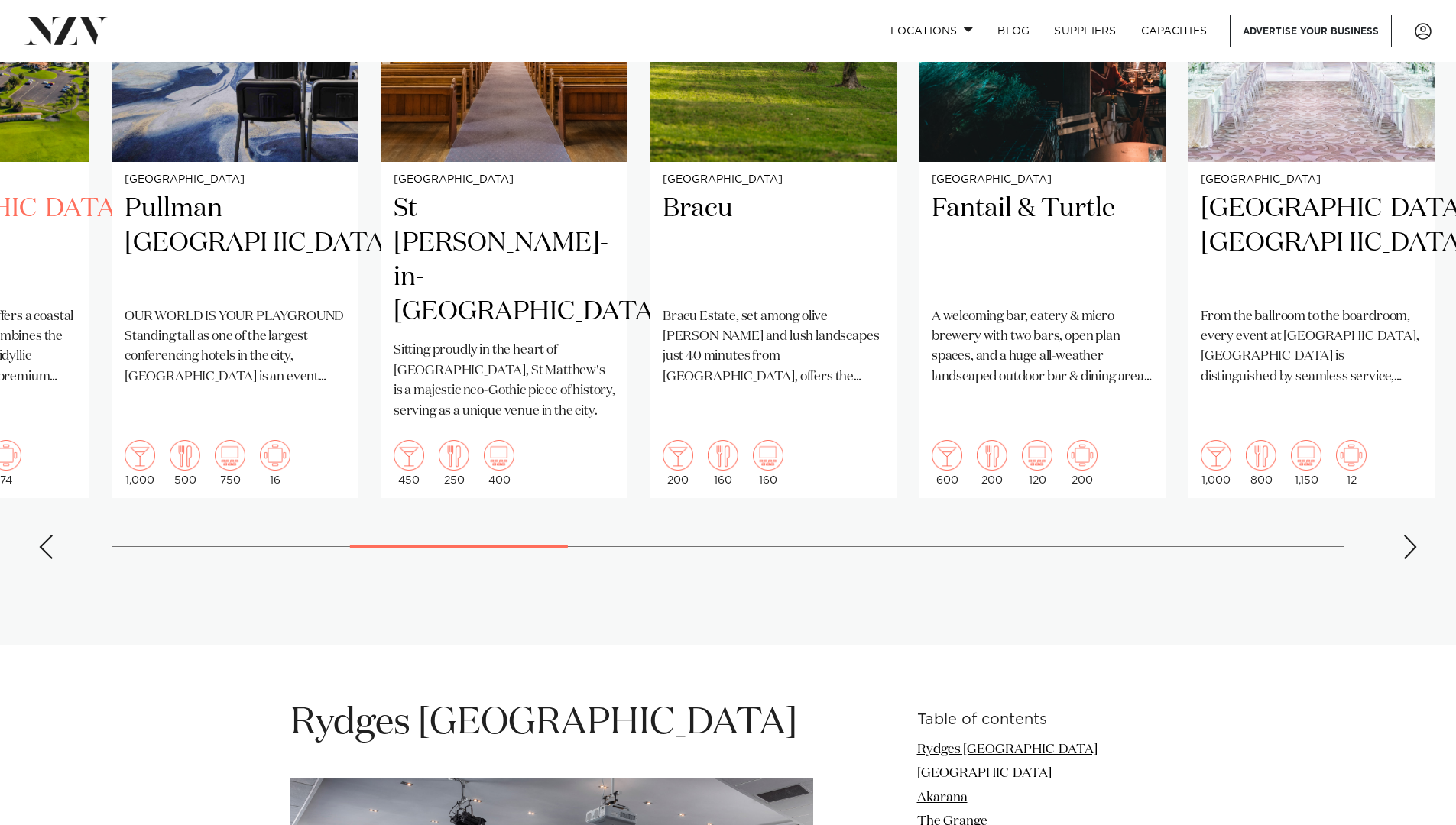
scroll to position [1432, 0]
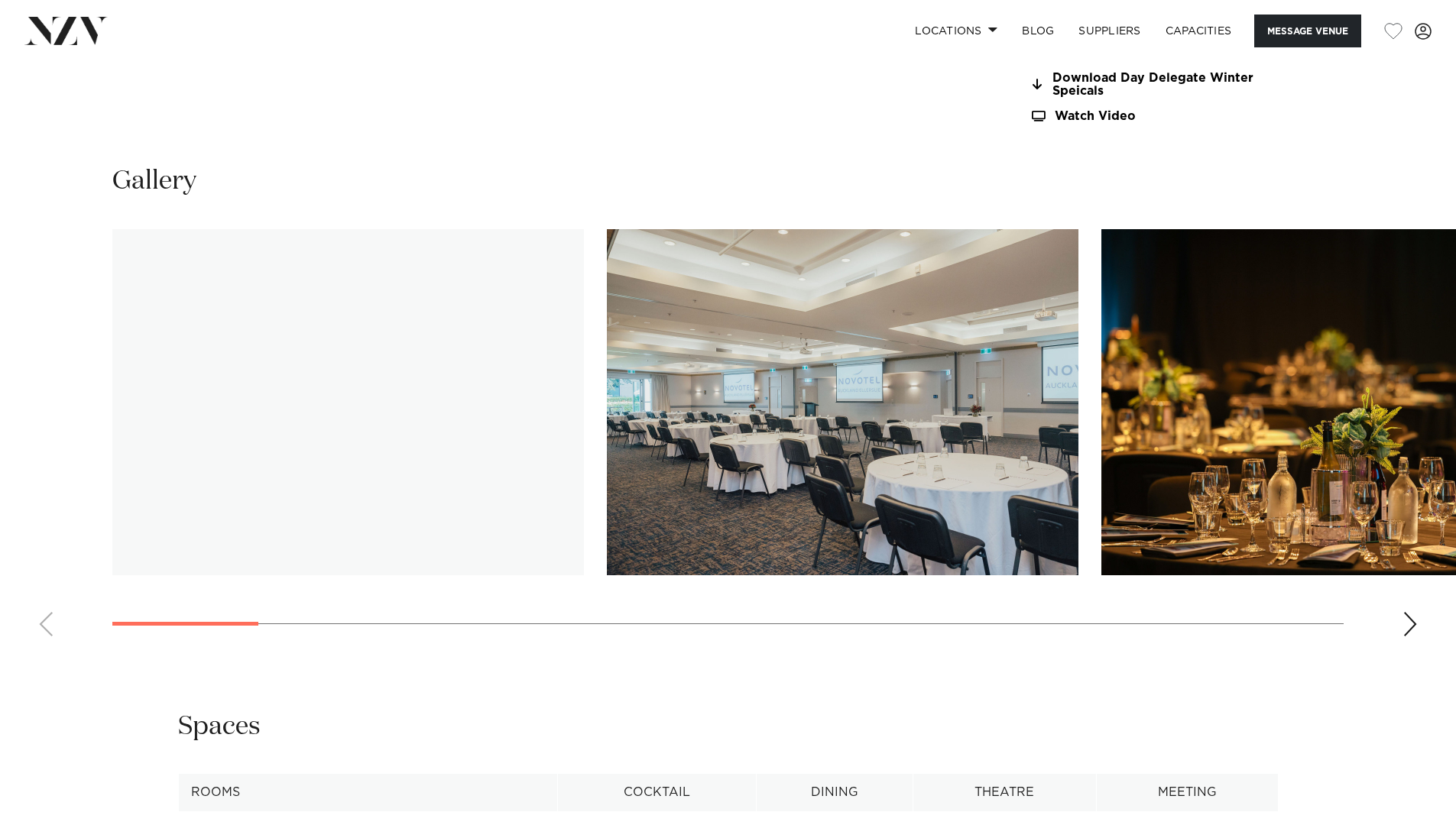
scroll to position [1520, 0]
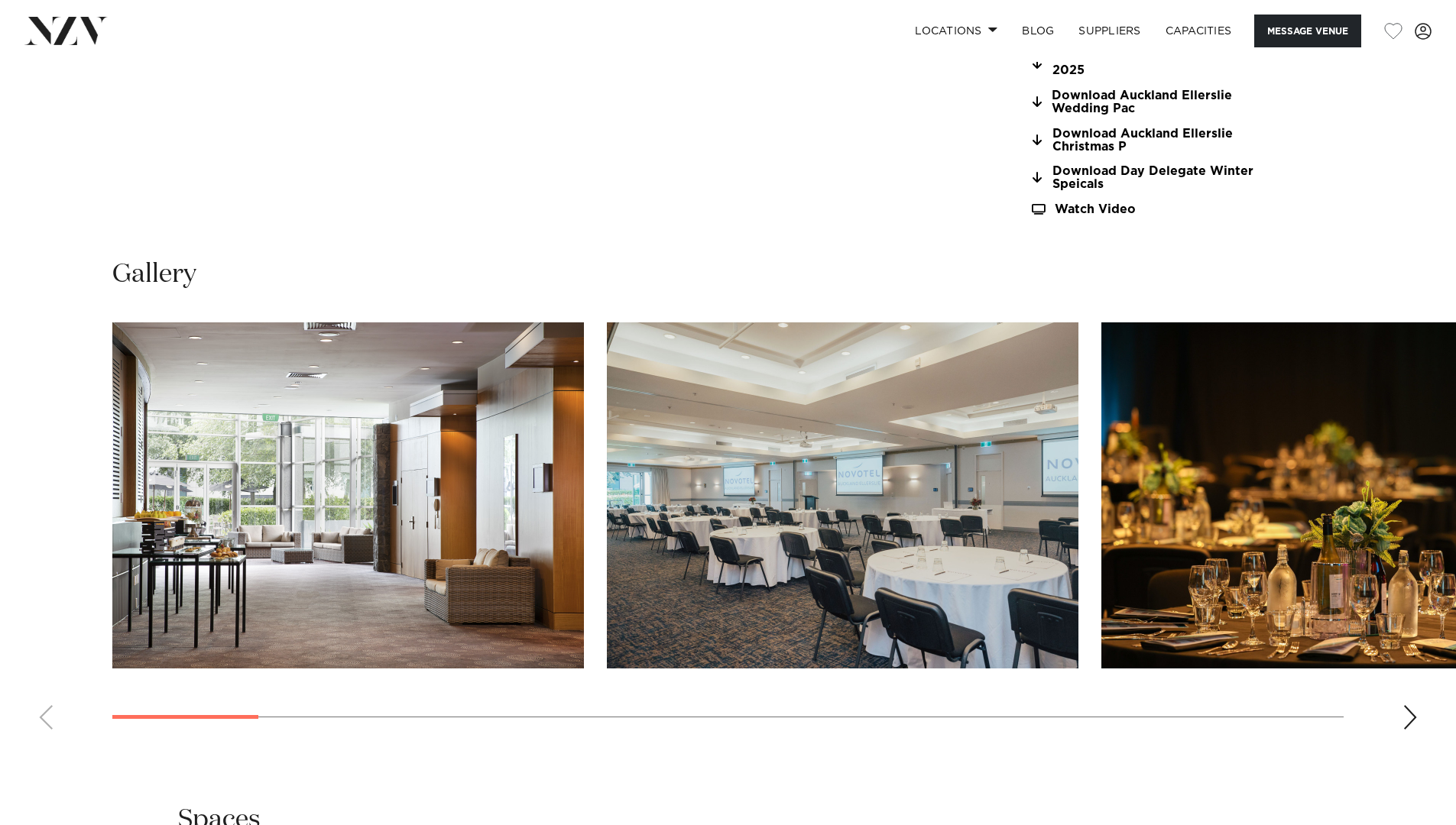
click at [1411, 711] on div "Next slide" at bounding box center [1411, 718] width 15 height 25
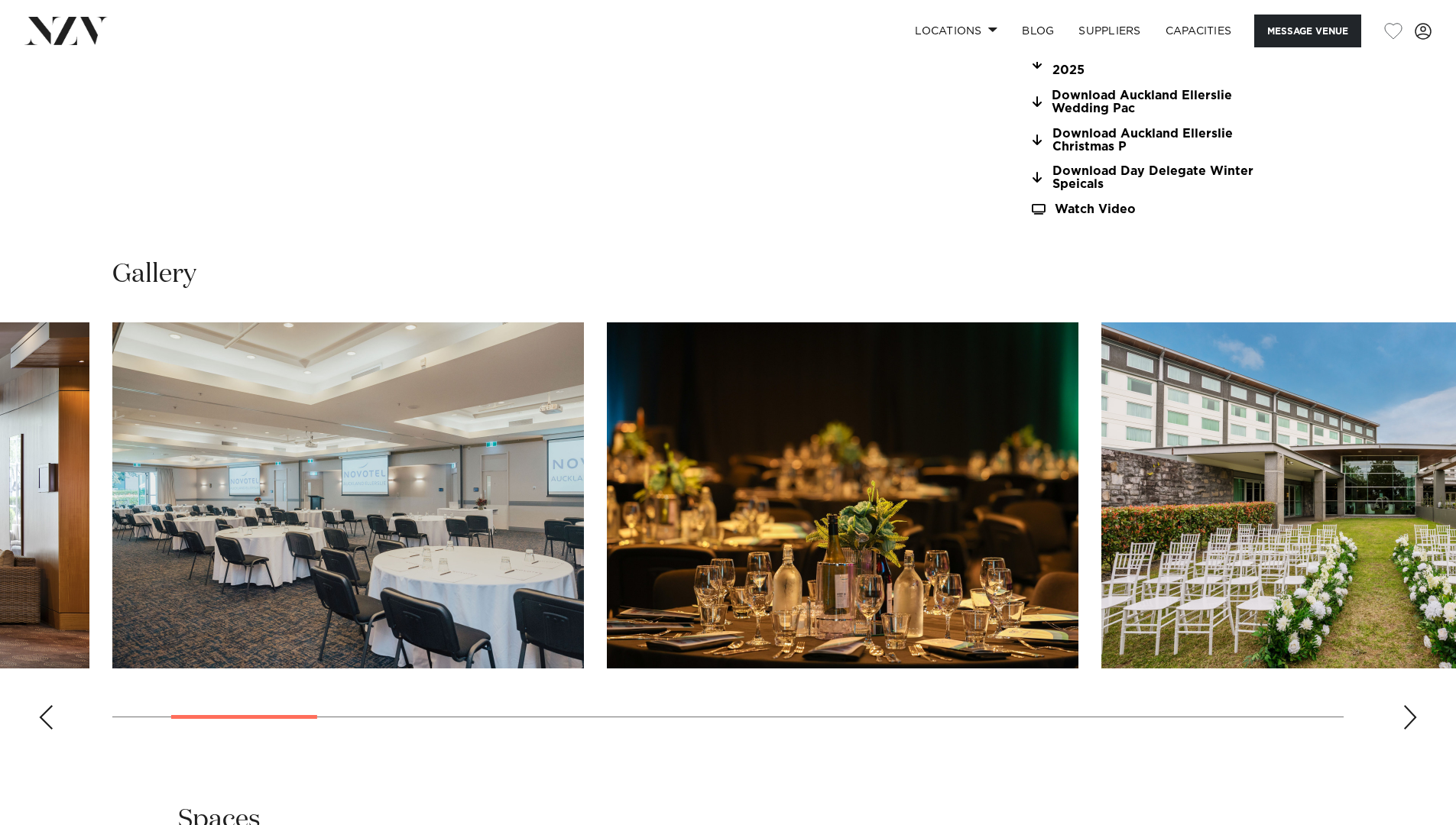
click at [1412, 717] on div "Next slide" at bounding box center [1411, 718] width 15 height 25
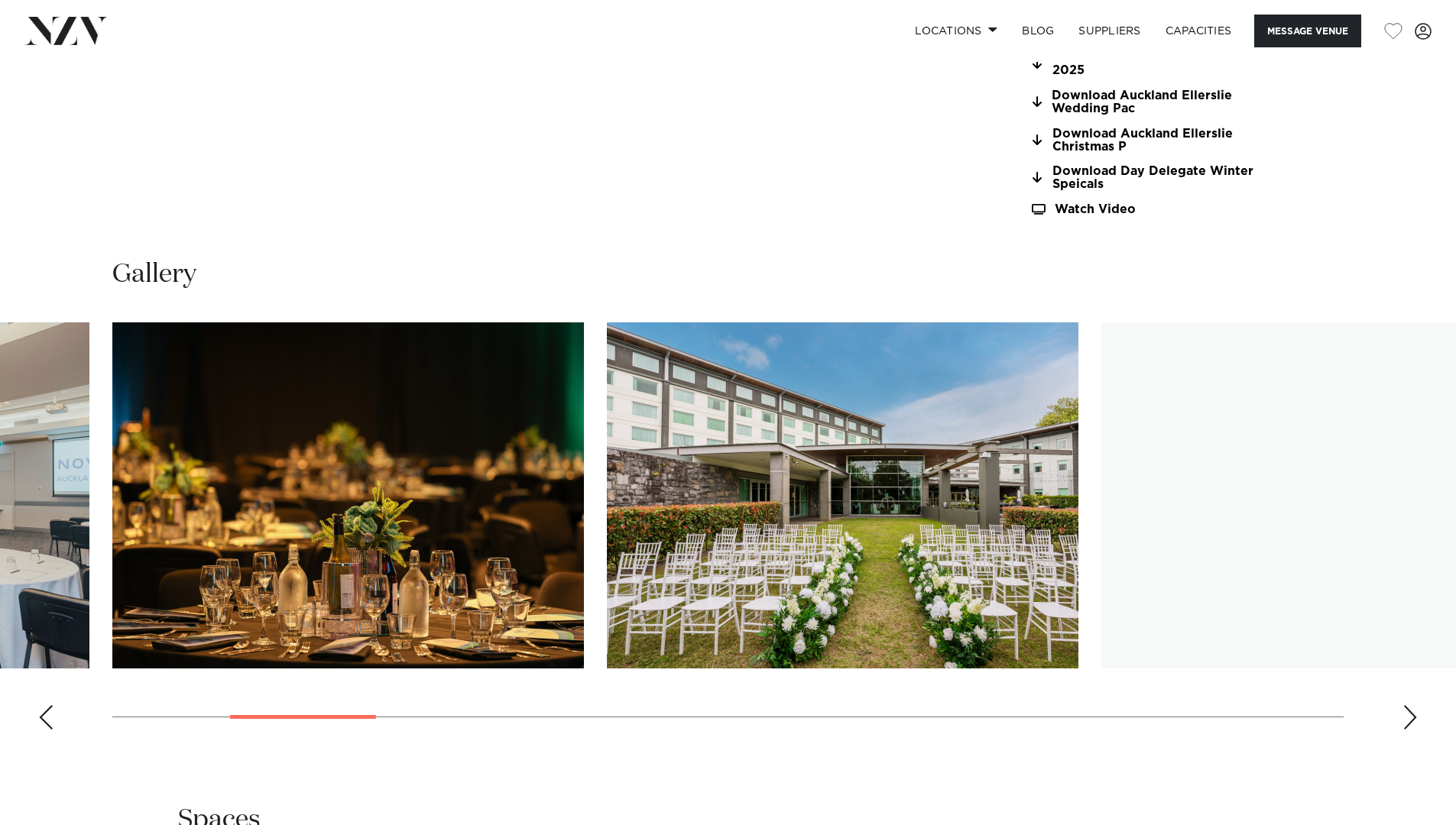
click at [1412, 718] on div "Next slide" at bounding box center [1411, 718] width 15 height 25
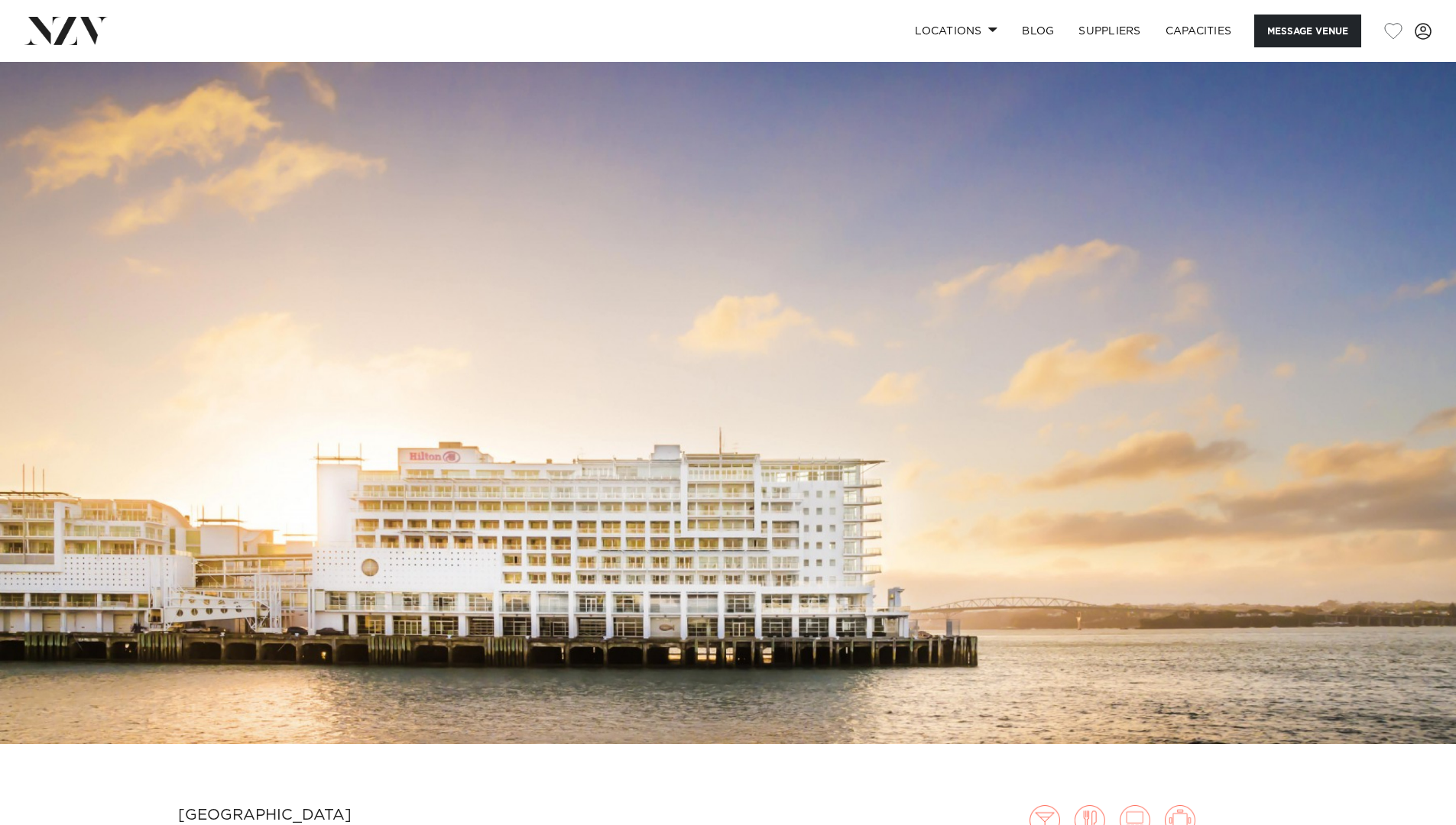
click at [855, 47] on div "Locations Auckland Wellington Christchurch Queenstown Hamilton Northland Bay of…" at bounding box center [938, 31] width 987 height 33
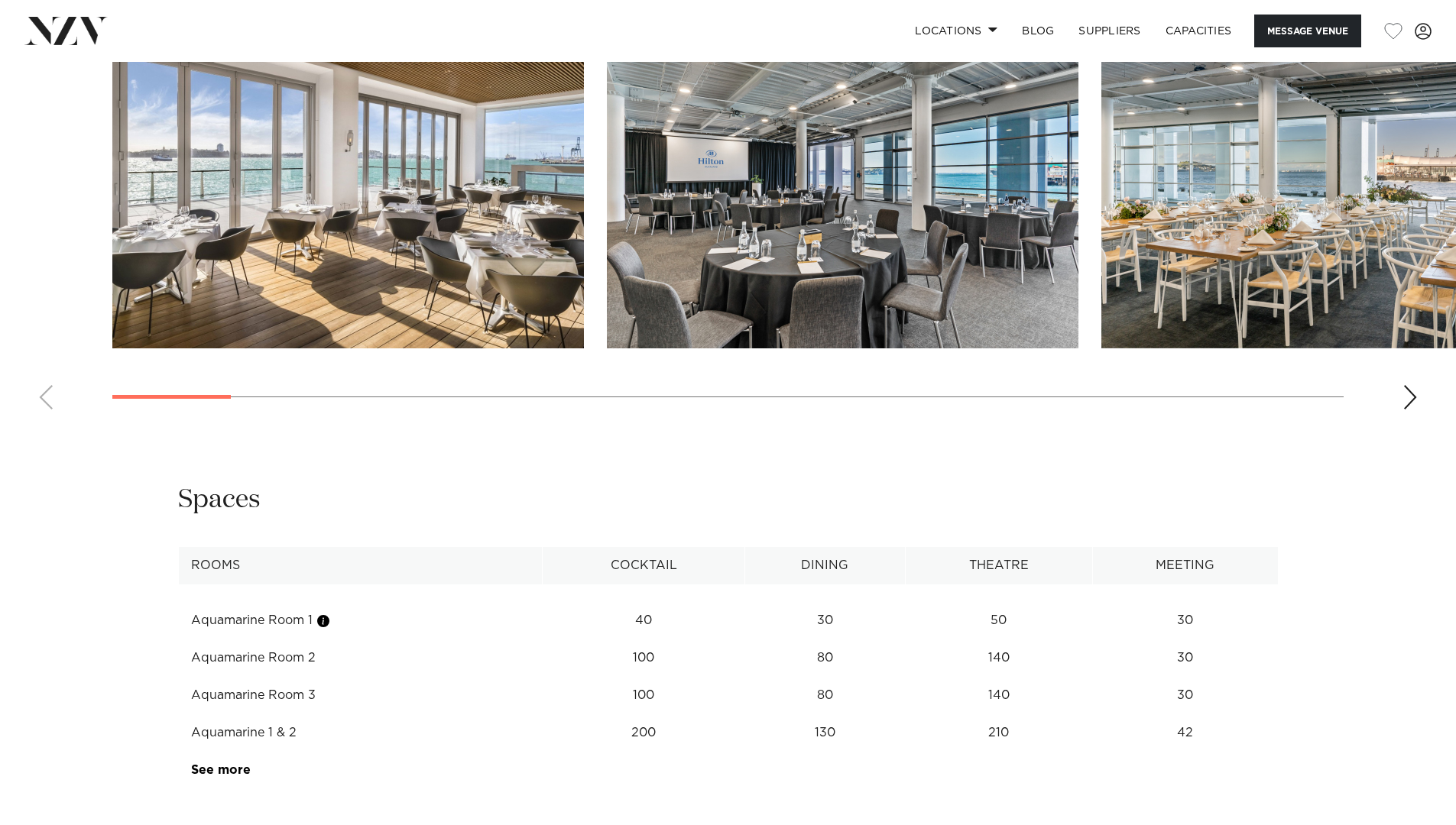
scroll to position [1811, 0]
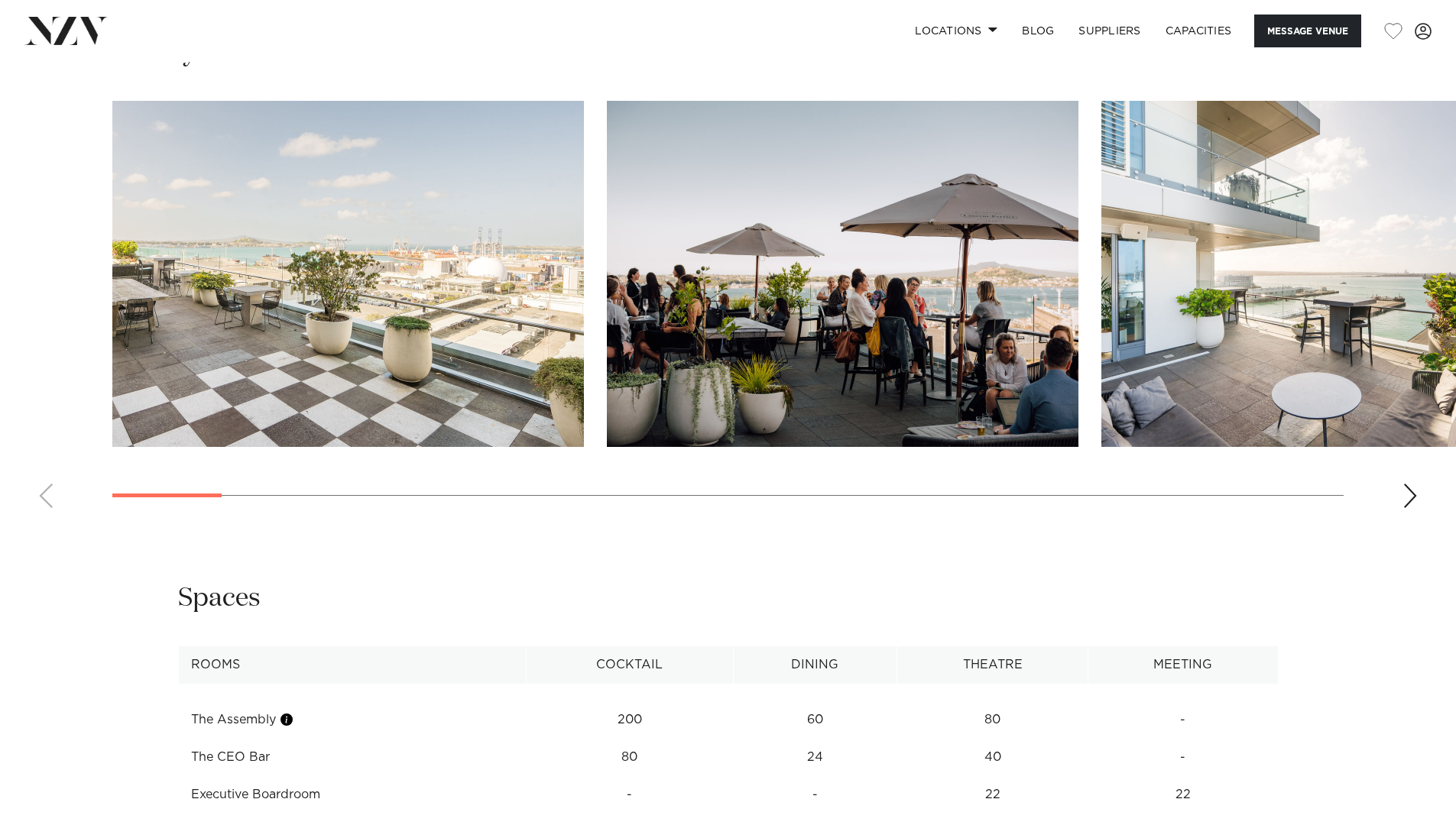
scroll to position [1663, 0]
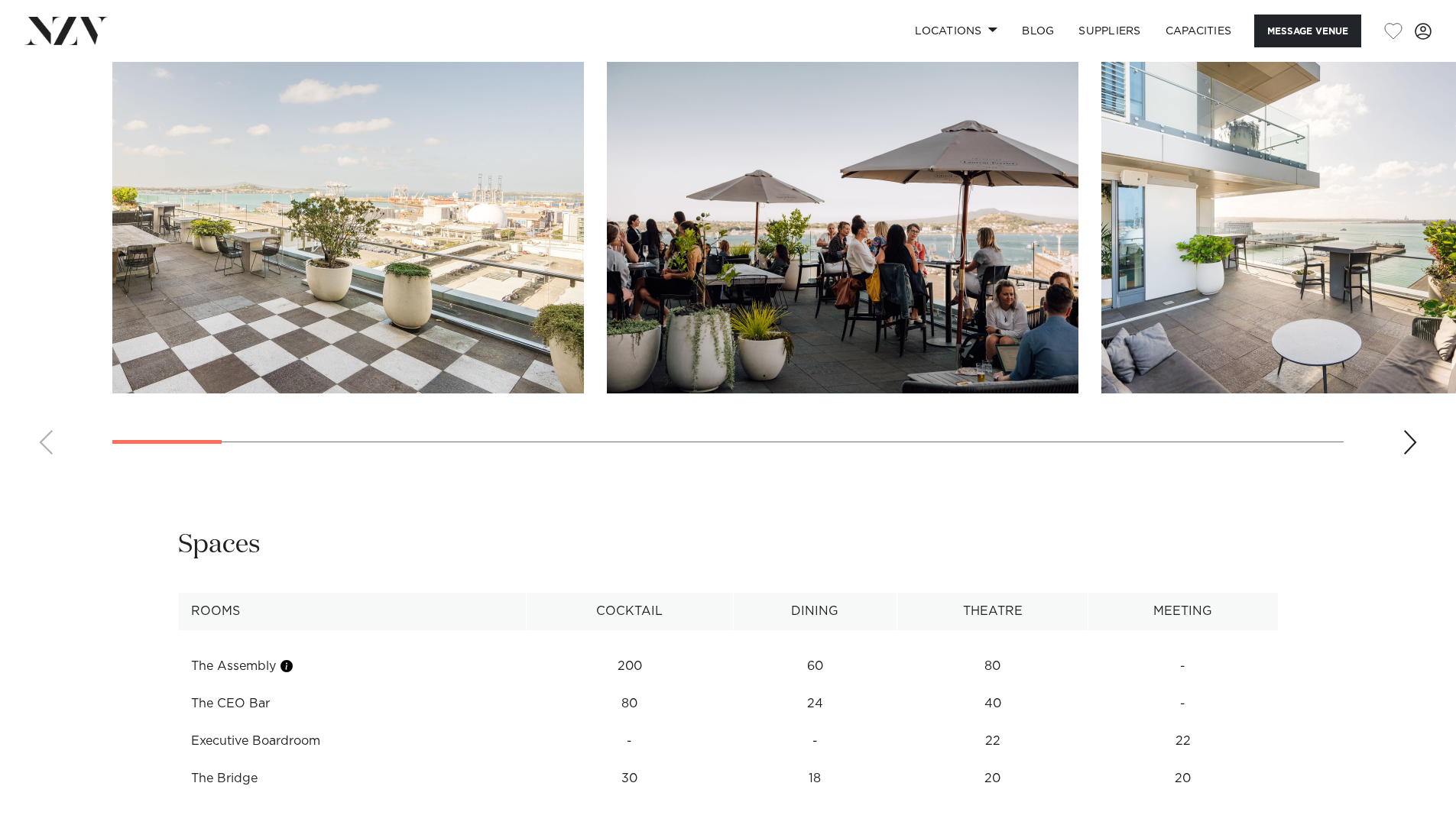
click at [1411, 446] on div "Next slide" at bounding box center [1411, 443] width 15 height 25
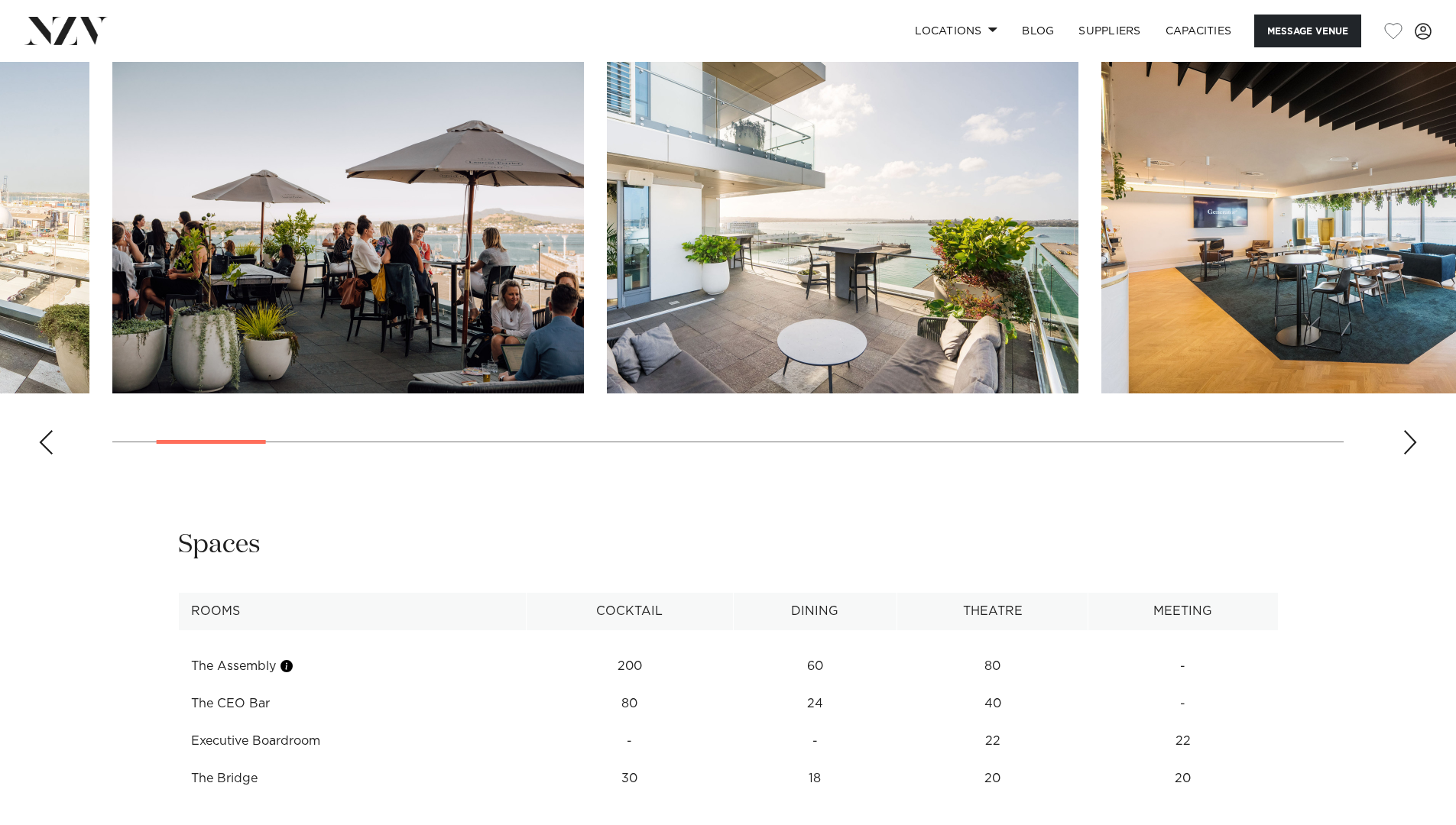
click at [1411, 446] on div "Next slide" at bounding box center [1411, 443] width 15 height 25
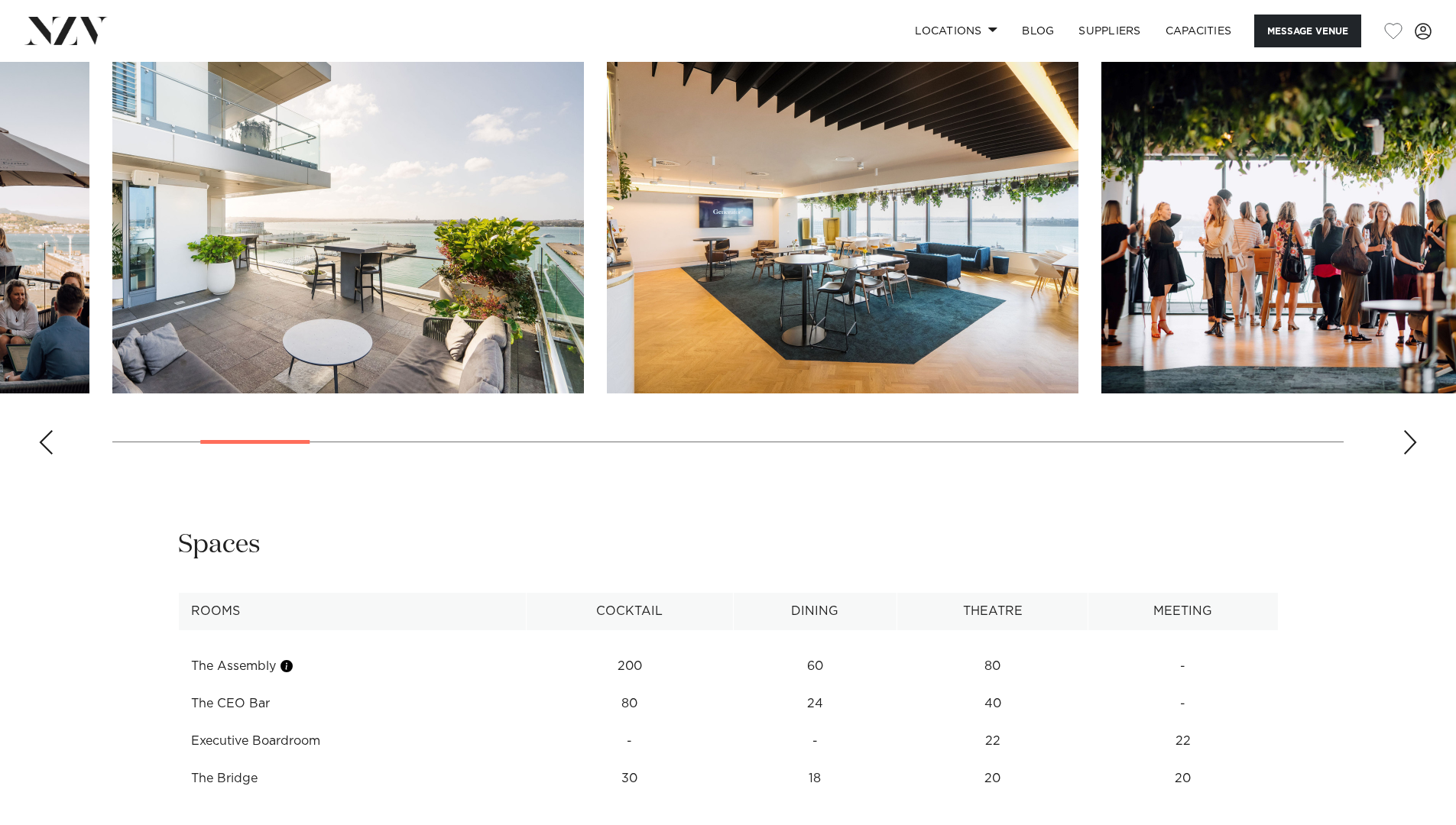
click at [1411, 446] on div "Next slide" at bounding box center [1411, 443] width 15 height 25
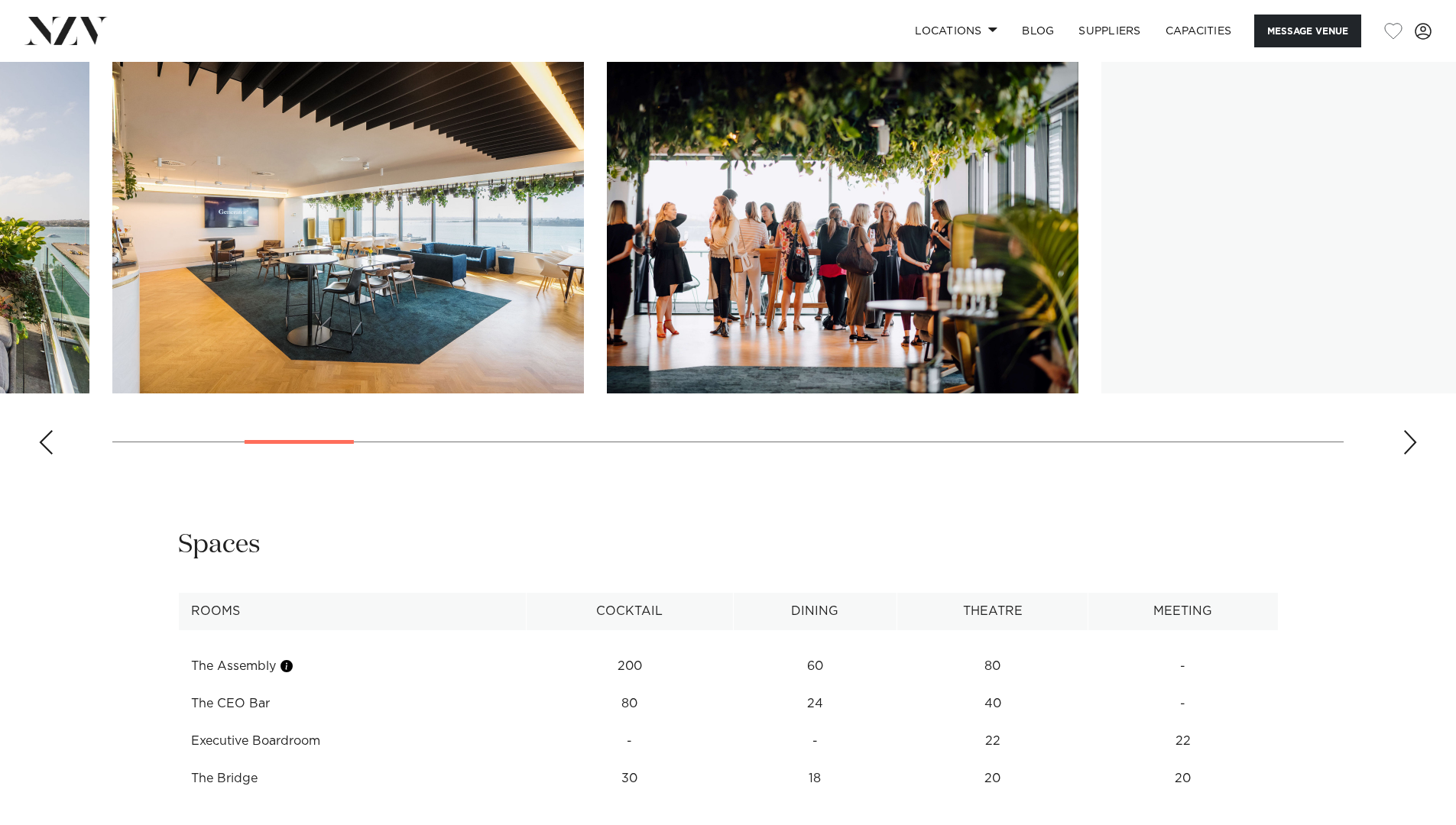
click at [1411, 446] on div "Next slide" at bounding box center [1411, 443] width 15 height 25
